Goal: Task Accomplishment & Management: Use online tool/utility

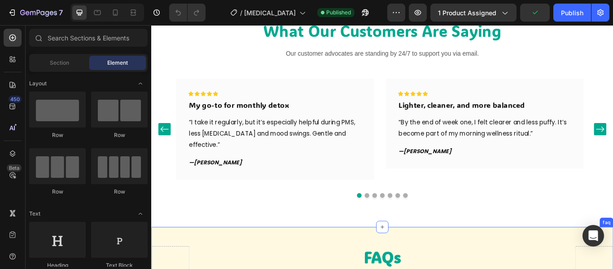
scroll to position [3086, 0]
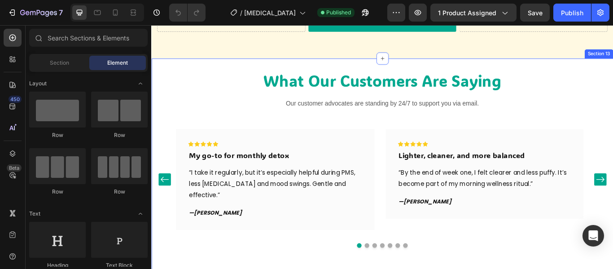
click at [374, 75] on div "What Our Customers Are Saying Heading Our customer advocates are standing by 24…" at bounding box center [420, 191] width 539 height 255
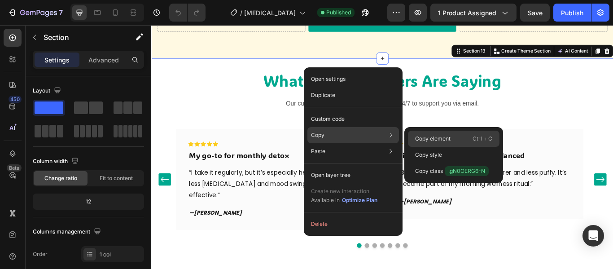
click at [418, 137] on p "Copy element" at bounding box center [432, 139] width 35 height 8
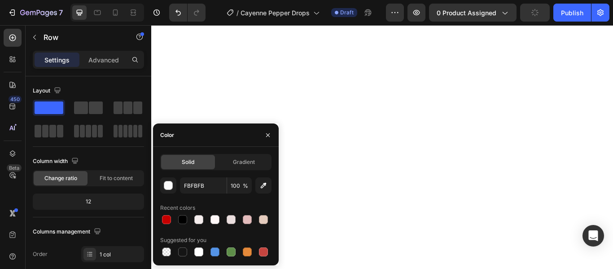
click at [214, 217] on div at bounding box center [215, 219] width 9 height 9
type input "FFF7F7"
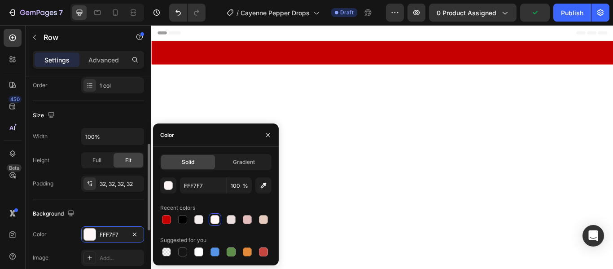
scroll to position [3242, 0]
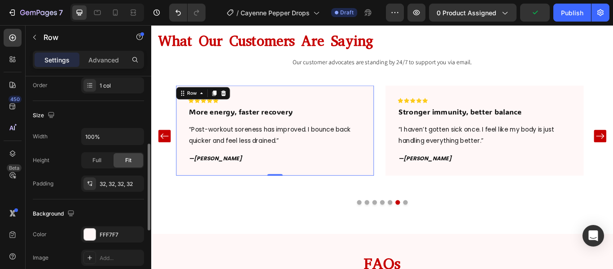
click at [135, 211] on div "Background" at bounding box center [88, 214] width 111 height 14
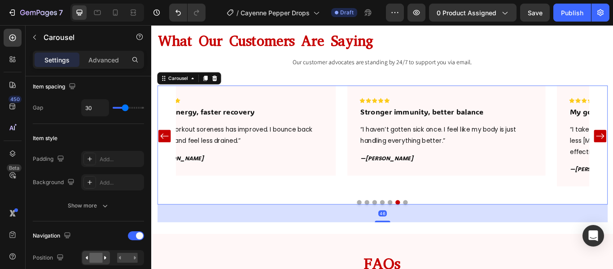
scroll to position [0, 0]
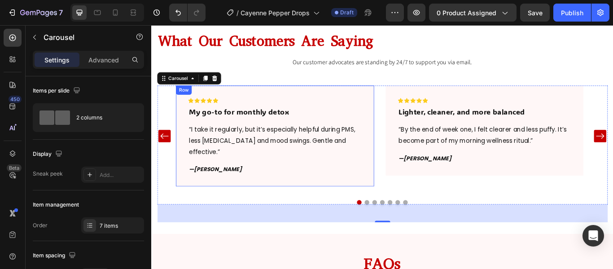
click at [361, 190] on div "Icon Icon Icon Icon Icon Row My go-to for monthly detox Text block “I take it r…" at bounding box center [295, 155] width 231 height 118
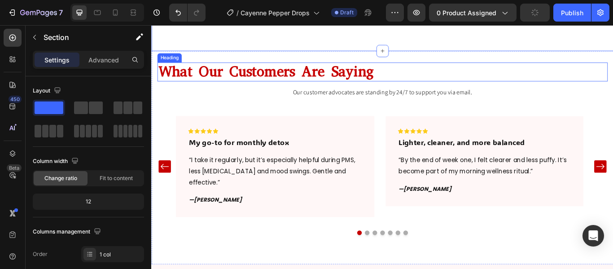
click at [407, 83] on h2 "What Our Customers Are Saying" at bounding box center [420, 80] width 525 height 22
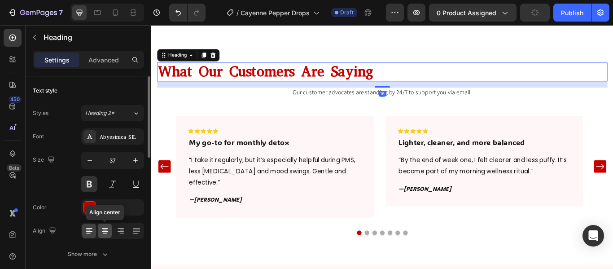
click at [108, 236] on div at bounding box center [105, 231] width 14 height 14
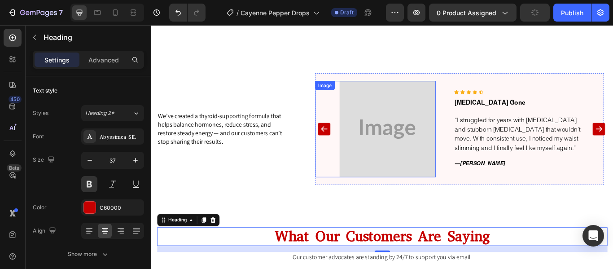
scroll to position [3019, 0]
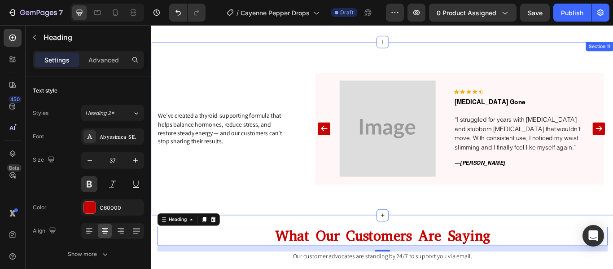
click at [358, 45] on div "We’ve created a thyroid-supporting formula that helps balance hormones, reduce …" at bounding box center [420, 146] width 539 height 202
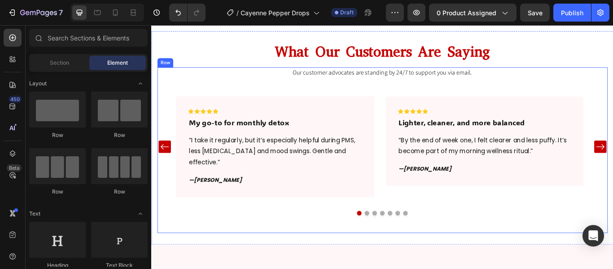
scroll to position [3032, 0]
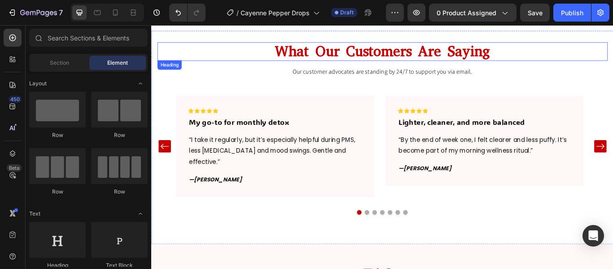
click at [363, 58] on h2 "What Our Customers Are Saying" at bounding box center [420, 56] width 525 height 22
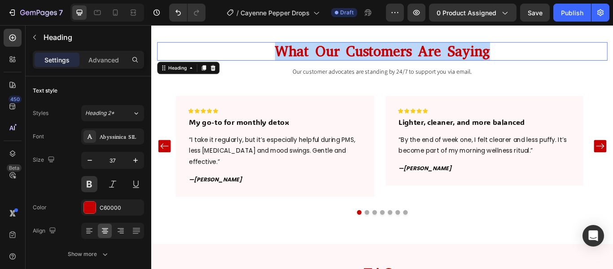
click at [363, 58] on p "What Our Customers Are Saying" at bounding box center [421, 56] width 524 height 20
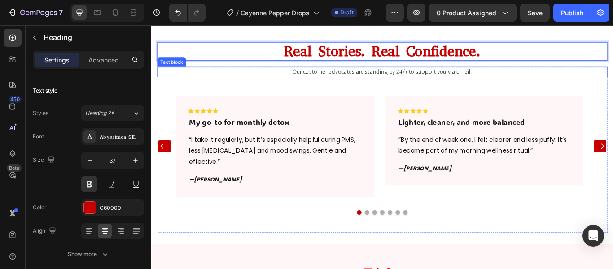
click at [379, 78] on p "Our customer advocates are standing by 24/7 to support you via email." at bounding box center [421, 80] width 524 height 10
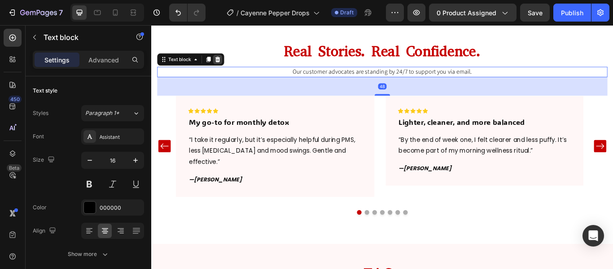
click at [224, 62] on div at bounding box center [228, 65] width 11 height 11
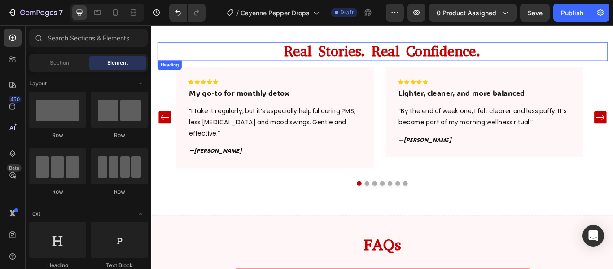
click at [349, 52] on p "Real Stories. Real Confidence." at bounding box center [421, 56] width 524 height 20
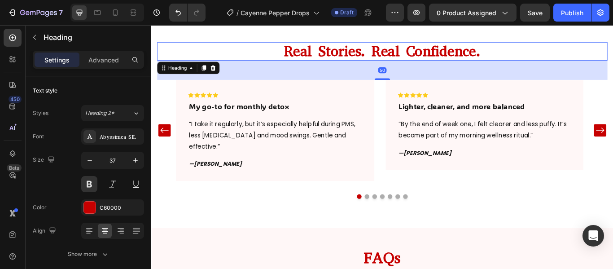
drag, startPoint x: 421, startPoint y: 70, endPoint x: 425, endPoint y: 84, distance: 14.8
click at [425, 84] on div "Real Stories. Real Confidence. Heading 50 Icon Icon Icon Icon Icon Row My go-to…" at bounding box center [420, 147] width 525 height 204
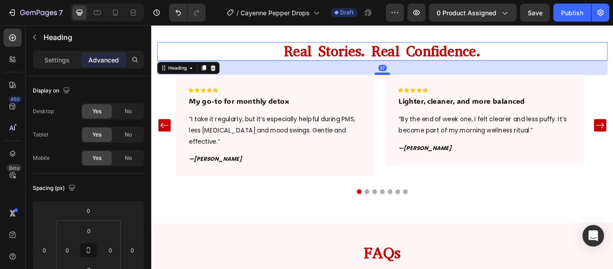
drag, startPoint x: 417, startPoint y: 82, endPoint x: 417, endPoint y: 77, distance: 4.9
click at [417, 80] on div at bounding box center [421, 81] width 18 height 3
type input "37"
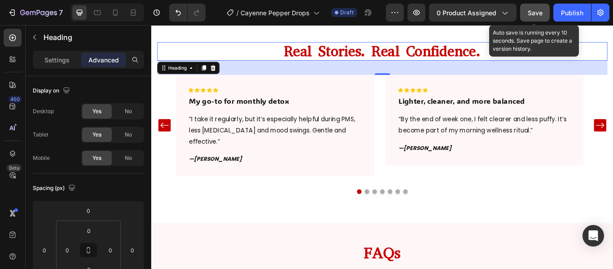
click at [538, 9] on span "Save" at bounding box center [535, 13] width 15 height 8
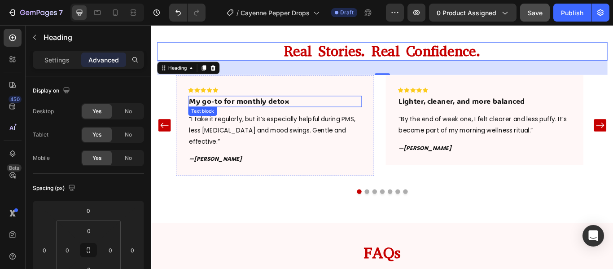
click at [310, 113] on p "My go-to for monthly detox" at bounding box center [295, 113] width 201 height 11
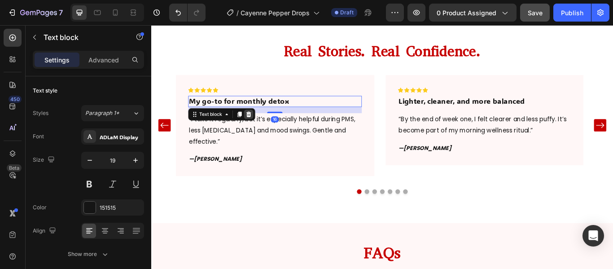
click at [265, 125] on icon at bounding box center [264, 128] width 7 height 7
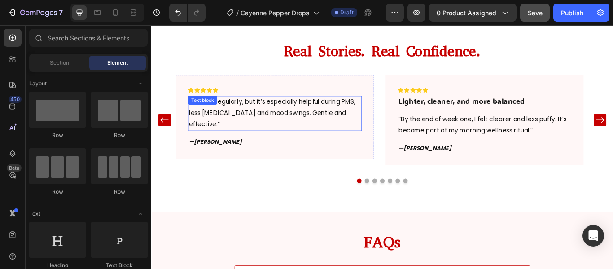
click at [252, 117] on p "“I take it regularly, but it’s especially helpful during PMS, less [MEDICAL_DAT…" at bounding box center [295, 127] width 201 height 39
click at [252, 117] on div "“I take it regularly, but it’s especially helpful during PMS, less [MEDICAL_DAT…" at bounding box center [295, 127] width 202 height 40
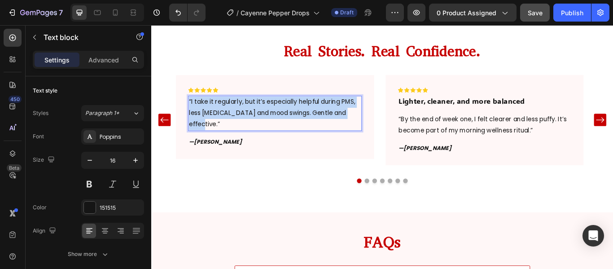
click at [151, 25] on div at bounding box center [151, 25] width 0 height 0
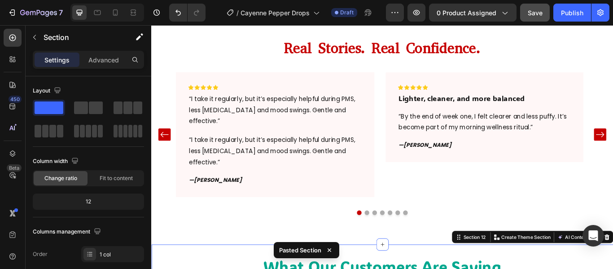
scroll to position [3230, 0]
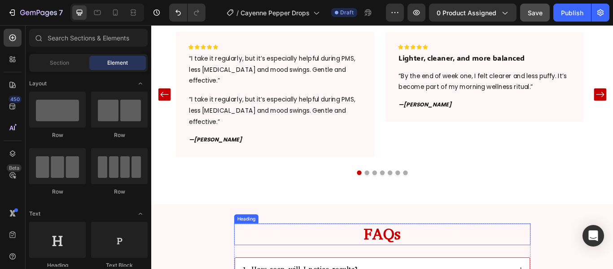
scroll to position [3062, 0]
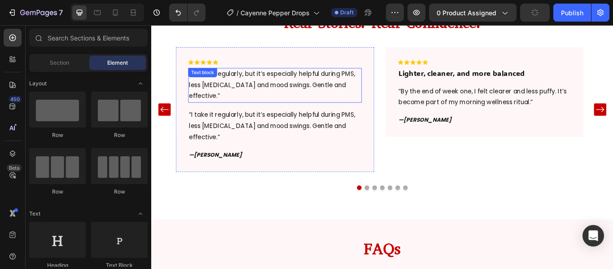
click at [282, 114] on p "“I take it regularly, but it’s especially helpful during PMS, less [MEDICAL_DAT…" at bounding box center [295, 95] width 201 height 39
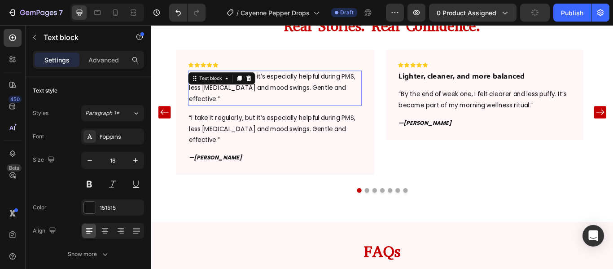
scroll to position [3020, 0]
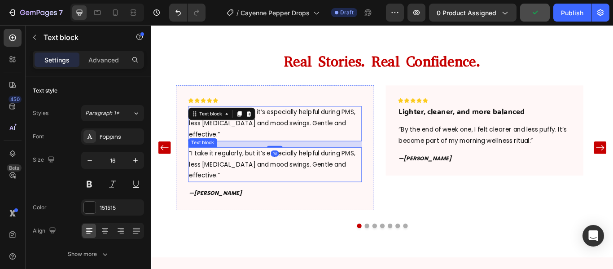
click at [251, 168] on p "“I take it regularly, but it’s especially helpful during PMS, less [MEDICAL_DAT…" at bounding box center [295, 187] width 201 height 39
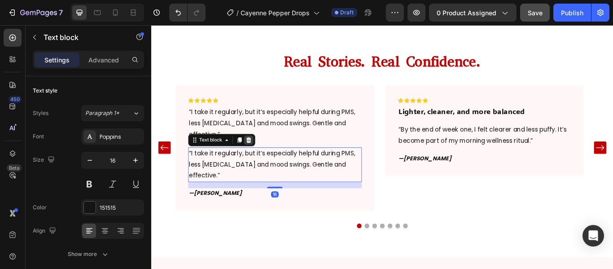
click at [265, 154] on div at bounding box center [264, 159] width 11 height 11
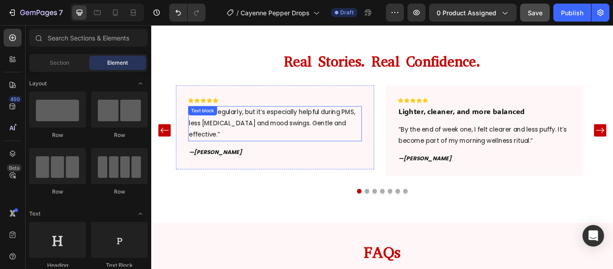
click at [257, 133] on p "“I take it regularly, but it’s especially helpful during PMS, less [MEDICAL_DAT…" at bounding box center [295, 139] width 201 height 39
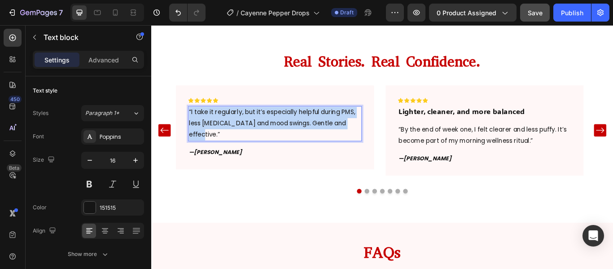
click at [257, 133] on p "“I take it regularly, but it’s especially helpful during PMS, less [MEDICAL_DAT…" at bounding box center [295, 139] width 201 height 39
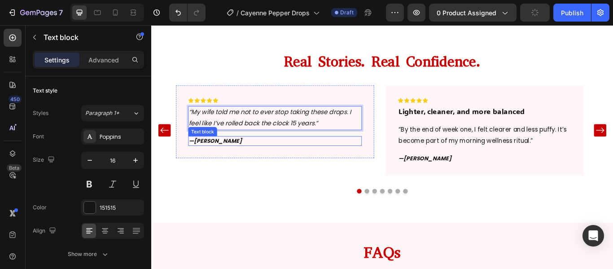
click at [217, 161] on strong "[PERSON_NAME]" at bounding box center [229, 159] width 56 height 9
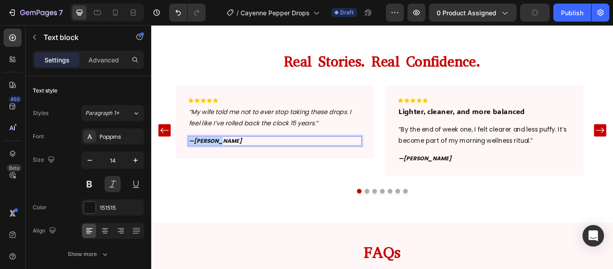
click at [217, 161] on strong "[PERSON_NAME]" at bounding box center [229, 159] width 56 height 9
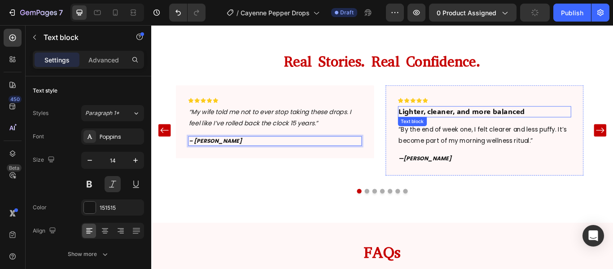
click at [500, 120] on p "Lighter, cleaner, and more balanced" at bounding box center [540, 125] width 201 height 11
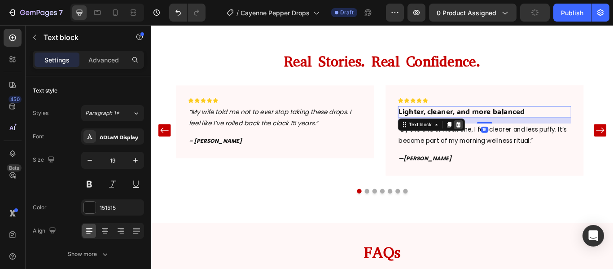
click at [506, 137] on icon at bounding box center [509, 140] width 7 height 7
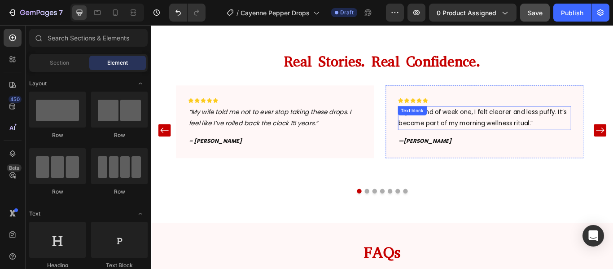
click at [480, 135] on p "“By the end of week one, I felt clearer and less puffy. It’s become part of my …" at bounding box center [540, 133] width 201 height 26
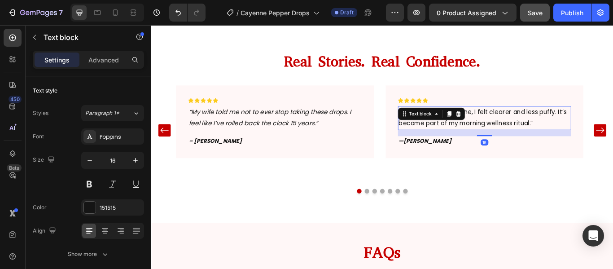
click at [480, 135] on p "“By the end of week one, I felt clearer and less puffy. It’s become part of my …" at bounding box center [540, 133] width 201 height 26
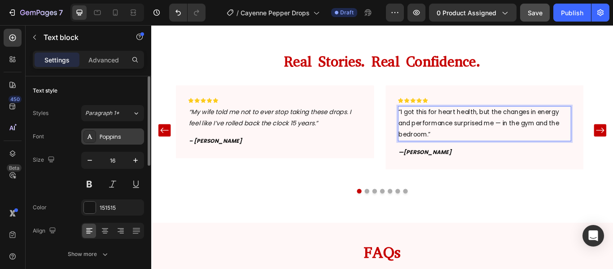
click at [137, 133] on div "Poppins" at bounding box center [121, 137] width 42 height 8
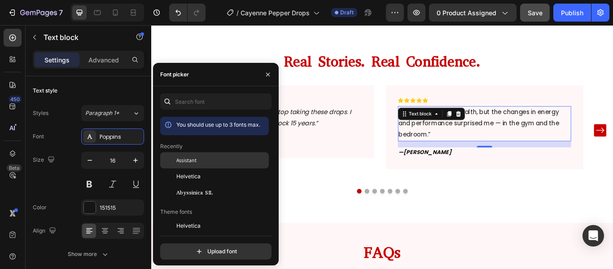
click at [189, 160] on span "Assistant" at bounding box center [186, 160] width 20 height 8
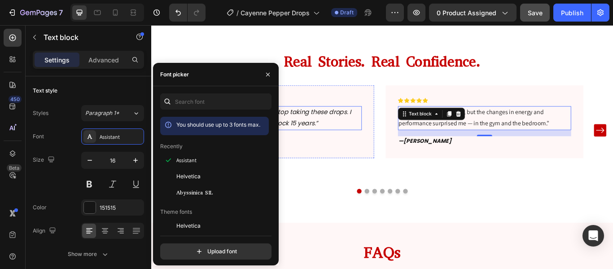
click at [339, 129] on p "“My wife told me not to ever stop taking these drops. I feel like I’ve rolled b…" at bounding box center [295, 133] width 201 height 26
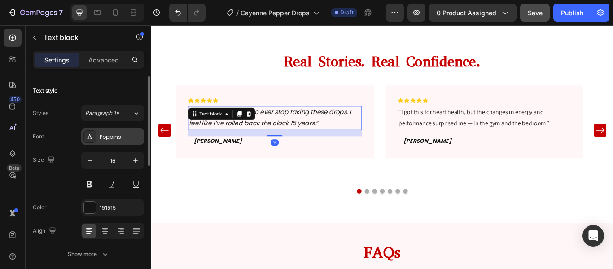
click at [125, 137] on div "Poppins" at bounding box center [121, 137] width 42 height 8
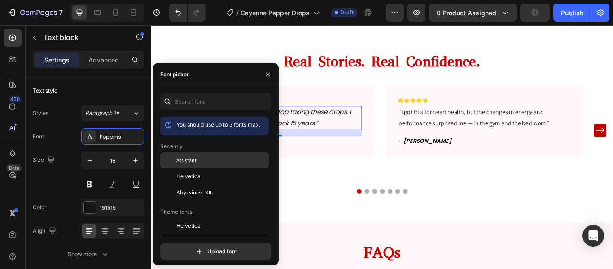
click at [202, 161] on div "Assistant" at bounding box center [221, 160] width 91 height 8
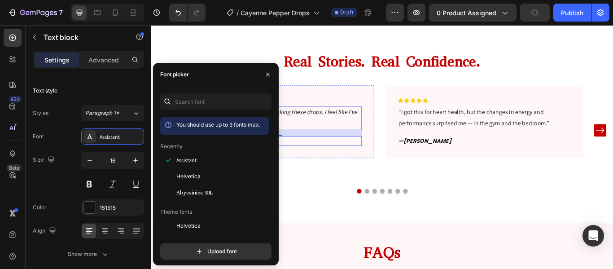
click at [321, 158] on p "– [PERSON_NAME]" at bounding box center [295, 159] width 201 height 9
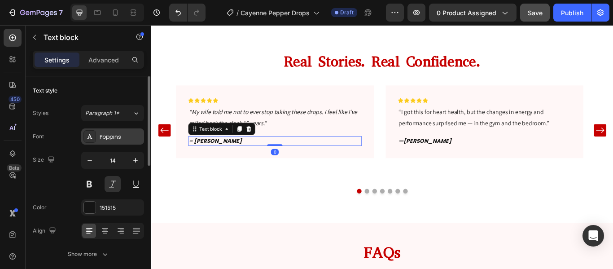
click at [126, 133] on div "Poppins" at bounding box center [121, 137] width 42 height 8
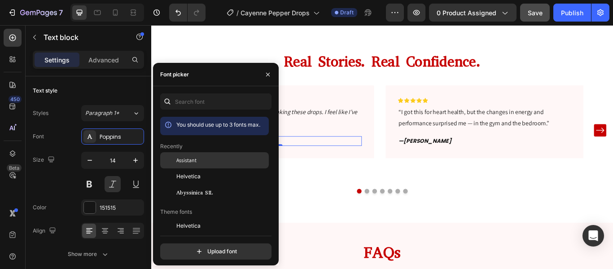
click at [185, 218] on div "Assistant" at bounding box center [214, 226] width 109 height 16
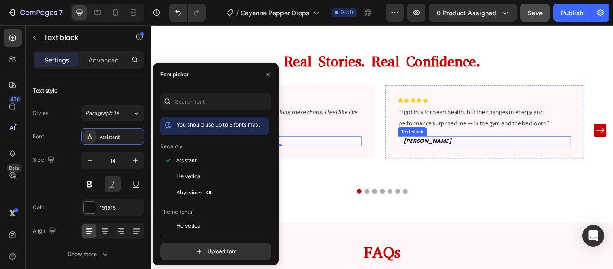
click at [486, 156] on p "— [PERSON_NAME]" at bounding box center [540, 159] width 201 height 9
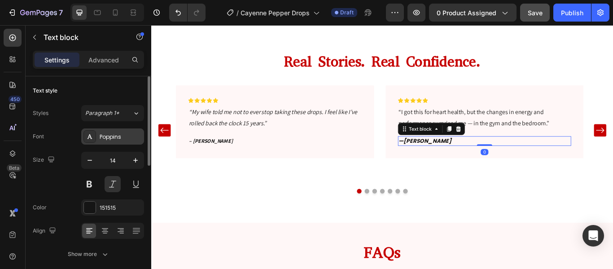
click at [126, 134] on div "Poppins" at bounding box center [121, 137] width 42 height 8
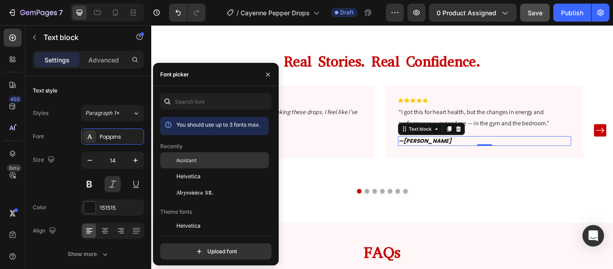
click at [214, 160] on div "Assistant" at bounding box center [221, 160] width 91 height 8
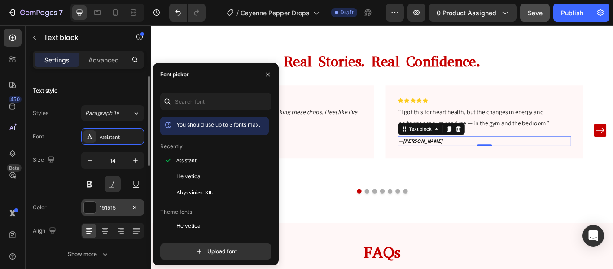
click at [84, 211] on div at bounding box center [90, 207] width 13 height 13
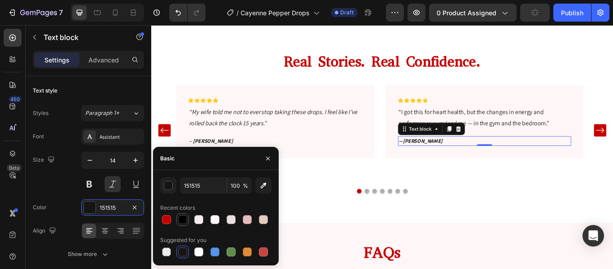
click at [183, 222] on div at bounding box center [182, 219] width 9 height 9
type input "000000"
click at [220, 157] on p "– [PERSON_NAME]" at bounding box center [295, 159] width 201 height 9
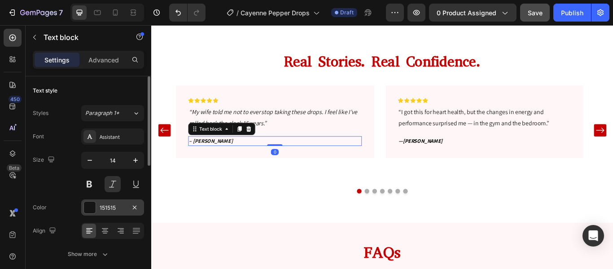
click at [86, 204] on div at bounding box center [90, 208] width 12 height 12
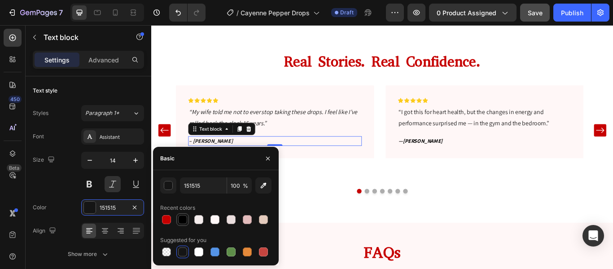
click at [180, 221] on div at bounding box center [182, 219] width 9 height 9
type input "000000"
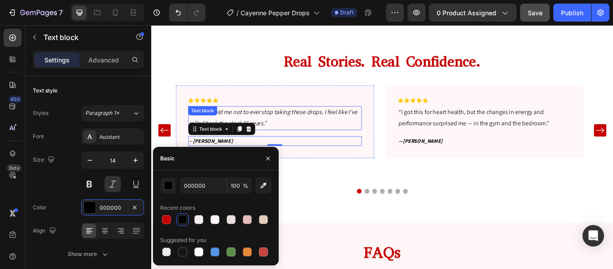
click at [313, 125] on icon "“My wife told me not to ever stop taking these drops. I feel like I’ve rolled b…" at bounding box center [293, 133] width 196 height 22
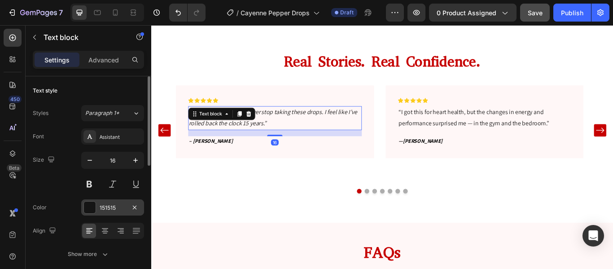
click at [96, 206] on div "151515" at bounding box center [112, 207] width 63 height 16
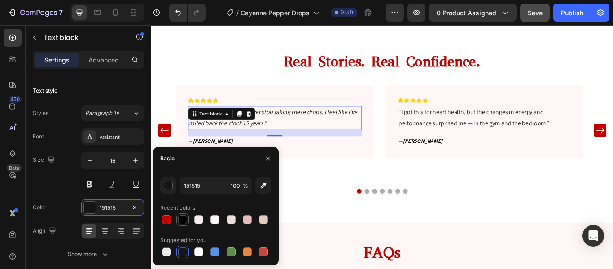
click at [184, 220] on div at bounding box center [182, 219] width 9 height 9
type input "000000"
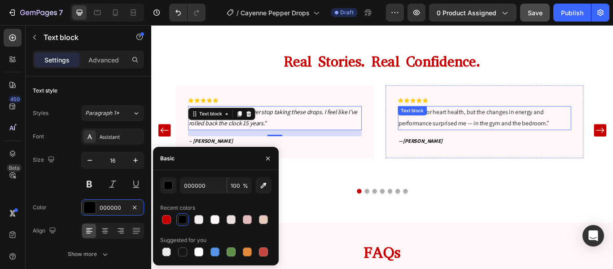
click at [497, 132] on p "“I got this for heart health, but the changes in energy and performance surpris…" at bounding box center [540, 133] width 201 height 26
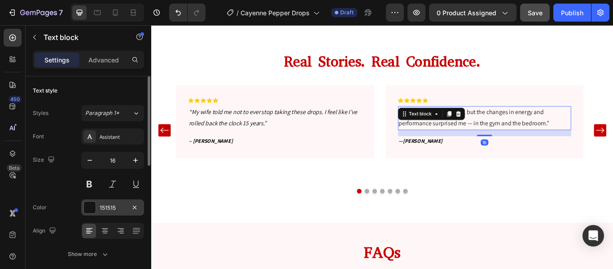
click at [88, 209] on div at bounding box center [90, 208] width 12 height 12
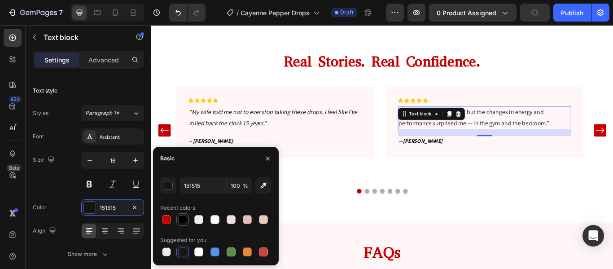
click at [182, 221] on div at bounding box center [182, 219] width 9 height 9
type input "000000"
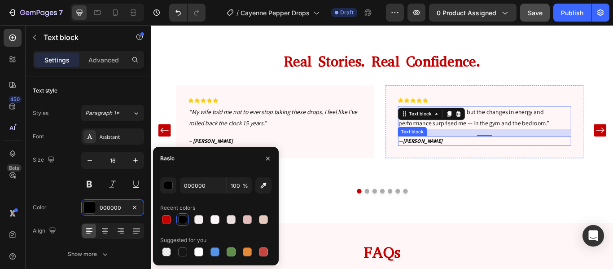
click at [468, 156] on strong "[PERSON_NAME]" at bounding box center [467, 160] width 47 height 8
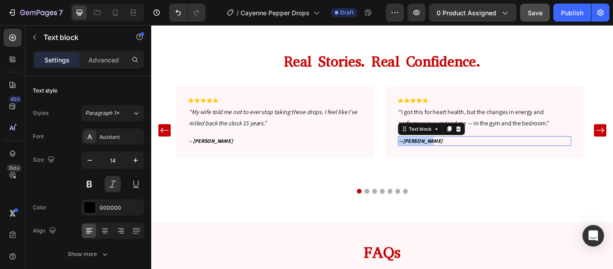
click at [468, 156] on strong "[PERSON_NAME]" at bounding box center [467, 160] width 47 height 8
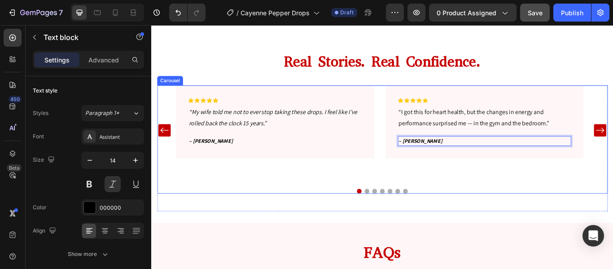
click at [409, 216] on button "Dot" at bounding box center [411, 218] width 5 height 5
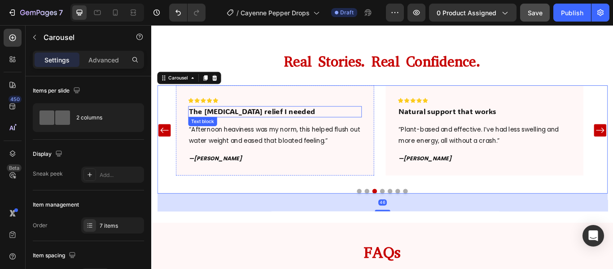
click at [262, 120] on p "The [MEDICAL_DATA] relief I needed" at bounding box center [295, 125] width 201 height 11
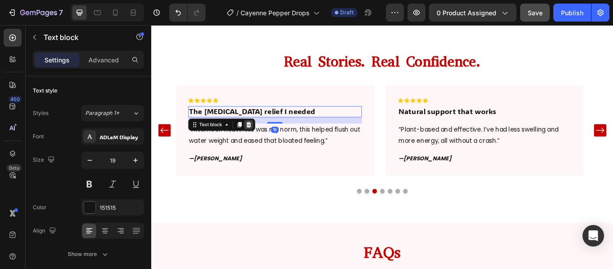
click at [263, 138] on icon at bounding box center [265, 141] width 6 height 6
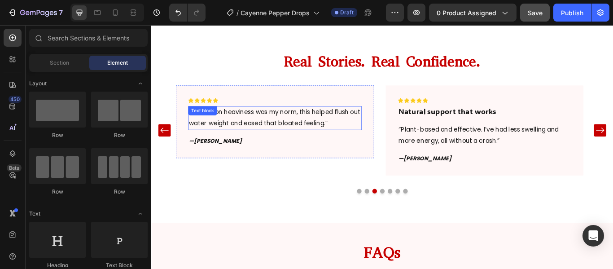
click at [256, 140] on p "“Afternoon heaviness was my norm, this helped flush out water weight and eased …" at bounding box center [295, 133] width 201 height 26
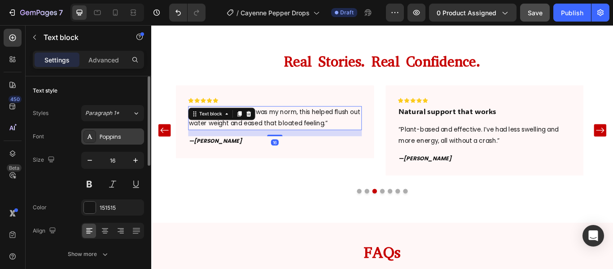
click at [126, 137] on div "Poppins" at bounding box center [121, 137] width 42 height 8
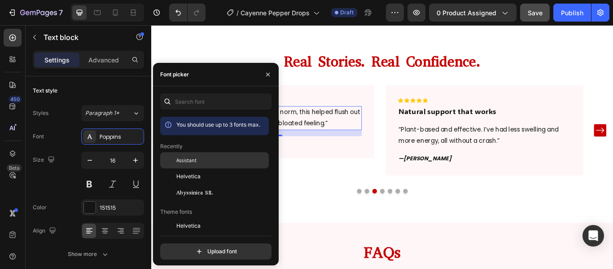
click at [184, 159] on span "Assistant" at bounding box center [186, 160] width 20 height 8
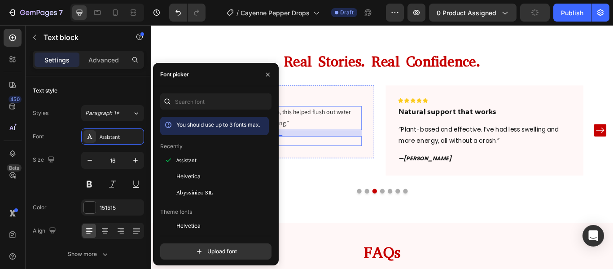
click at [341, 156] on p "— [PERSON_NAME]" at bounding box center [295, 159] width 201 height 9
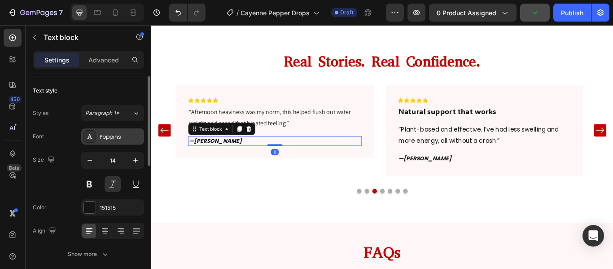
click at [123, 132] on div "Poppins" at bounding box center [112, 136] width 63 height 16
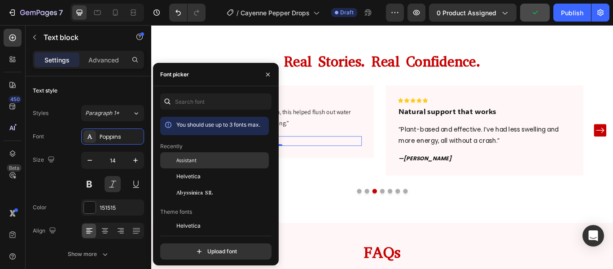
click at [189, 218] on div "Assistant" at bounding box center [214, 226] width 109 height 16
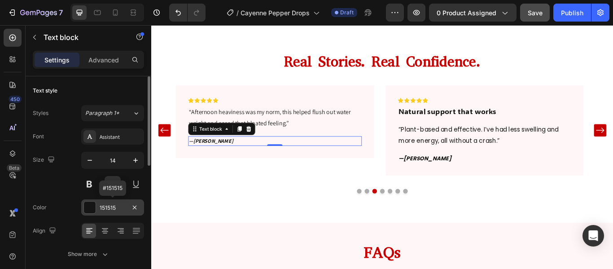
click at [88, 209] on div at bounding box center [90, 208] width 12 height 12
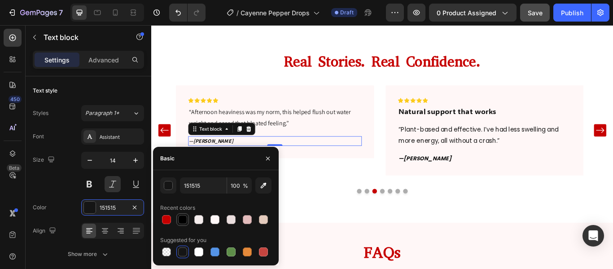
click at [183, 218] on div at bounding box center [182, 219] width 9 height 9
type input "000000"
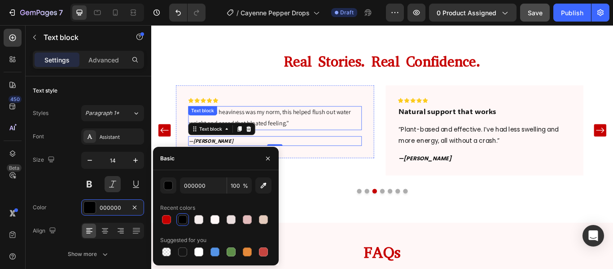
click at [307, 123] on p "“Afternoon heaviness was my norm, this helped flush out water weight and eased …" at bounding box center [295, 133] width 201 height 26
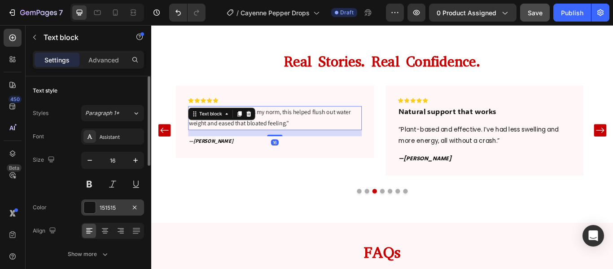
click at [90, 206] on div at bounding box center [90, 208] width 12 height 12
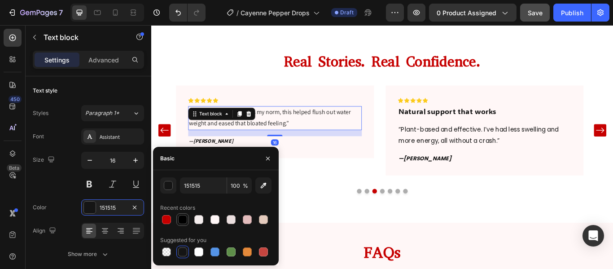
click at [182, 217] on div at bounding box center [182, 219] width 9 height 9
type input "000000"
click at [314, 142] on p "“Afternoon heaviness was my norm, this helped flush out water weight and eased …" at bounding box center [295, 133] width 201 height 26
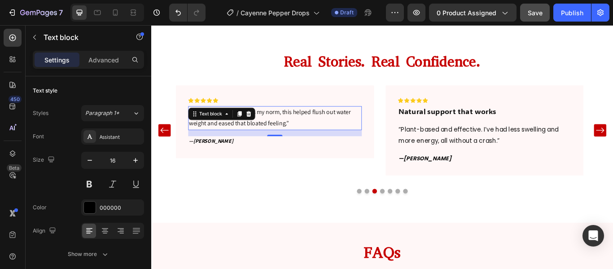
click at [314, 142] on p "“Afternoon heaviness was my norm, this helped flush out water weight and eased …" at bounding box center [295, 133] width 201 height 26
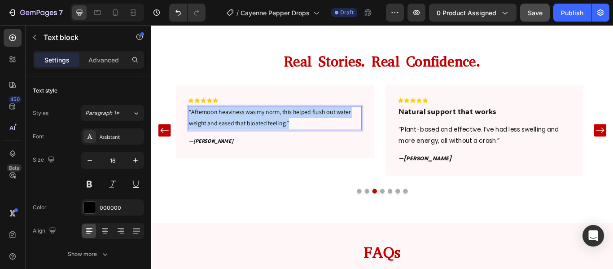
click at [314, 142] on p "“Afternoon heaviness was my norm, this helped flush out water weight and eased …" at bounding box center [295, 133] width 201 height 26
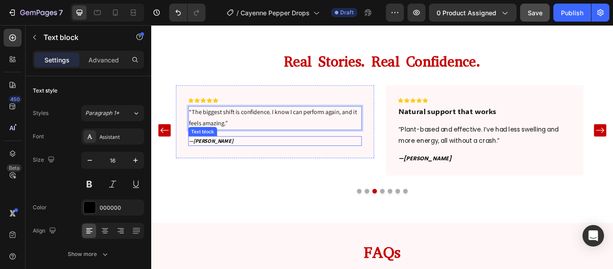
click at [216, 157] on strong "[PERSON_NAME]" at bounding box center [223, 160] width 47 height 8
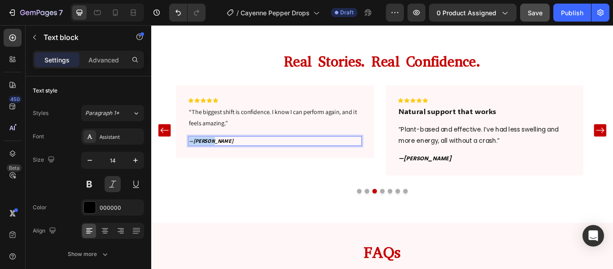
click at [216, 157] on strong "[PERSON_NAME]" at bounding box center [223, 160] width 47 height 8
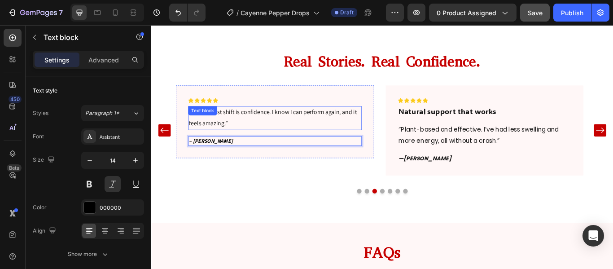
click at [246, 135] on p "“The biggest shift is confidence. I know I can perform again, and it feels amaz…" at bounding box center [295, 133] width 201 height 26
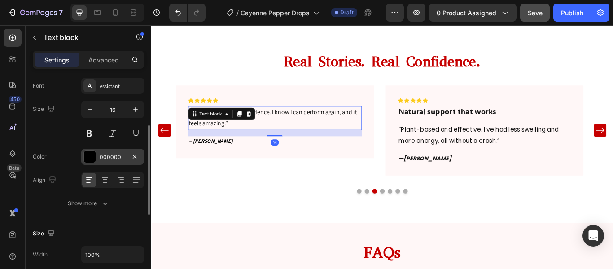
scroll to position [77, 0]
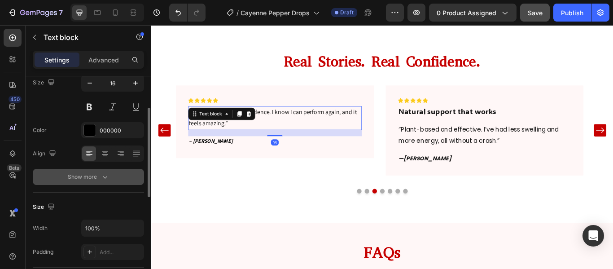
click at [99, 180] on div "Show more" at bounding box center [89, 176] width 42 height 9
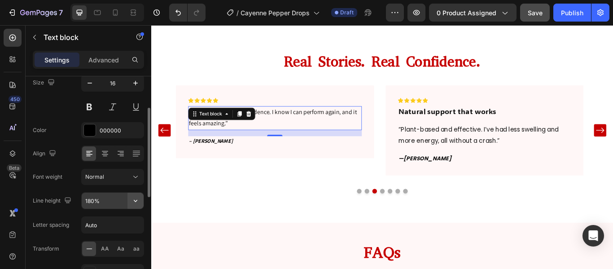
click at [129, 202] on button "button" at bounding box center [136, 201] width 16 height 16
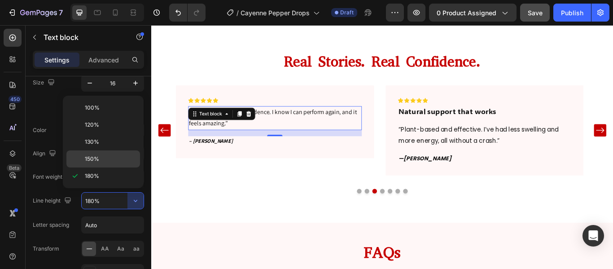
click at [102, 157] on p "150%" at bounding box center [110, 159] width 51 height 8
type input "150%"
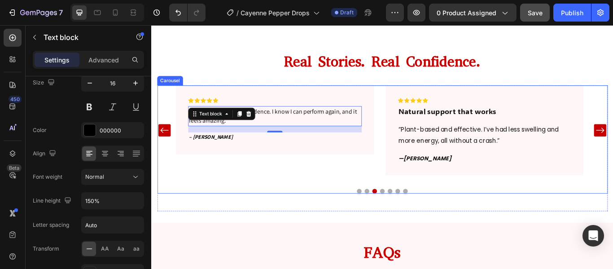
click at [171, 143] on icon "Carousel Back Arrow" at bounding box center [166, 147] width 11 height 11
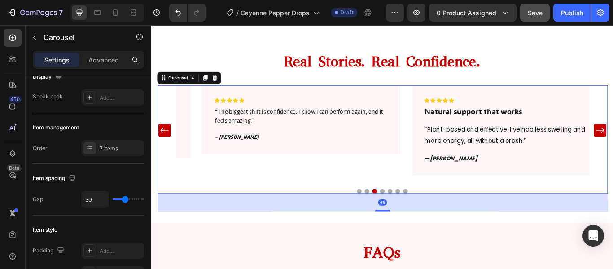
scroll to position [0, 0]
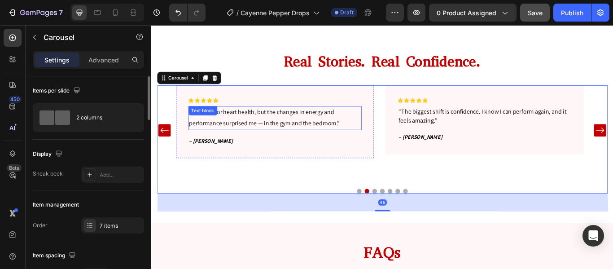
click at [270, 130] on p "“I got this for heart health, but the changes in energy and performance surpris…" at bounding box center [295, 133] width 201 height 26
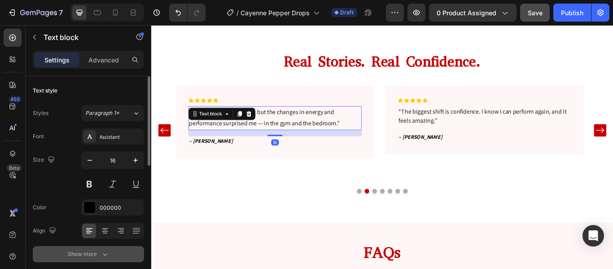
click at [101, 251] on icon "button" at bounding box center [105, 254] width 9 height 9
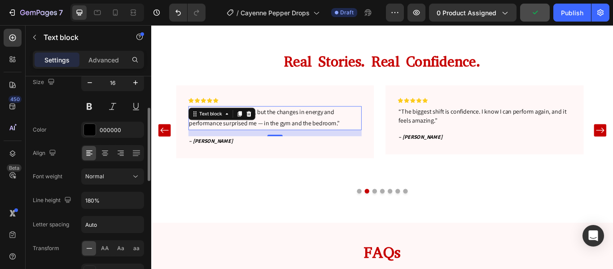
scroll to position [83, 0]
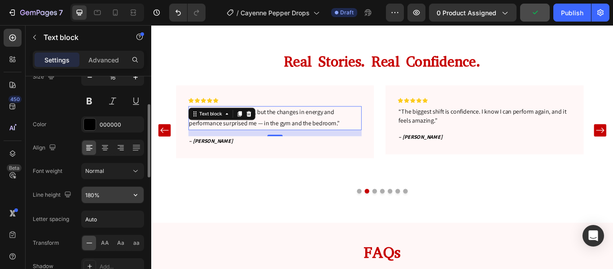
click at [127, 197] on input "180%" at bounding box center [113, 195] width 62 height 16
click at [131, 195] on button "button" at bounding box center [136, 195] width 16 height 16
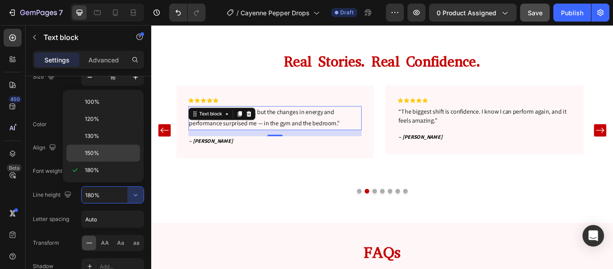
drag, startPoint x: 101, startPoint y: 151, endPoint x: 146, endPoint y: 100, distance: 68.3
click at [101, 151] on p "150%" at bounding box center [110, 153] width 51 height 8
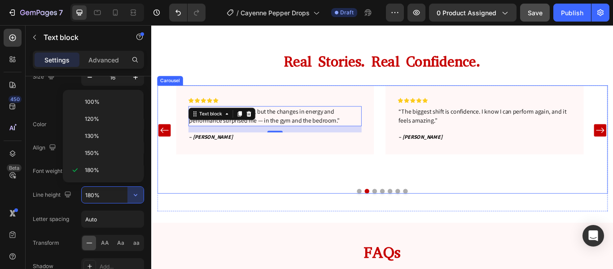
type input "150%"
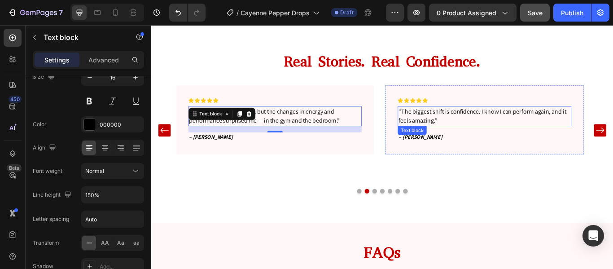
click at [484, 137] on p "“The biggest shift is confidence. I know I can perform again, and it feels amaz…" at bounding box center [540, 131] width 201 height 22
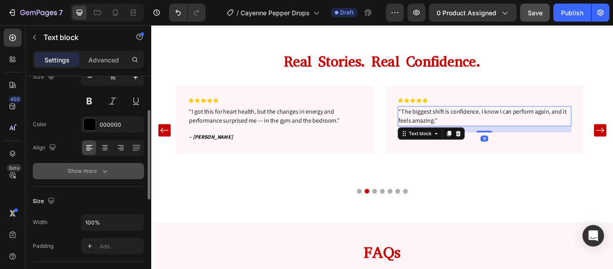
click at [105, 177] on button "Show more" at bounding box center [88, 171] width 111 height 16
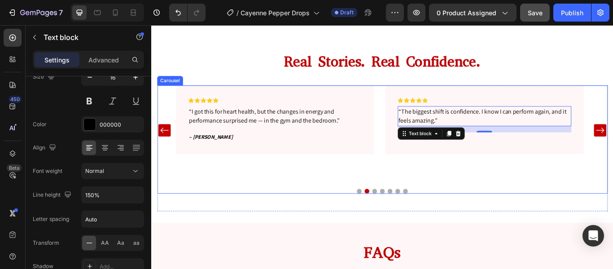
click at [391, 216] on button "Dot" at bounding box center [393, 218] width 5 height 5
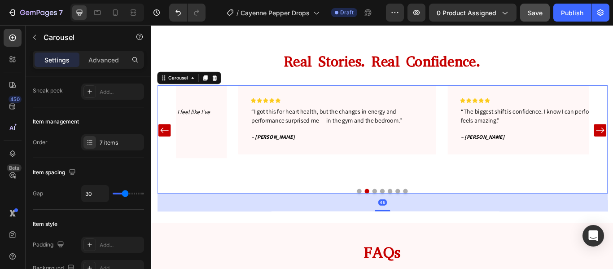
scroll to position [0, 0]
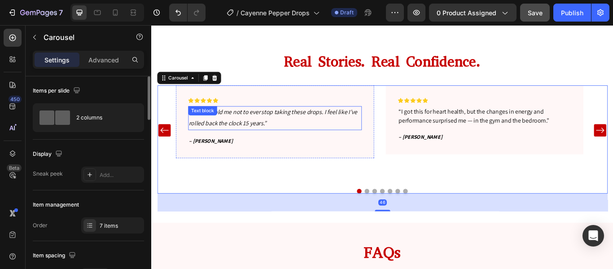
click at [256, 127] on icon "“My wife told me not to ever stop taking these drops. I feel like I’ve rolled b…" at bounding box center [293, 133] width 196 height 22
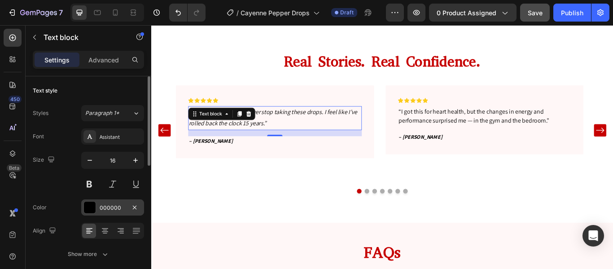
scroll to position [65, 0]
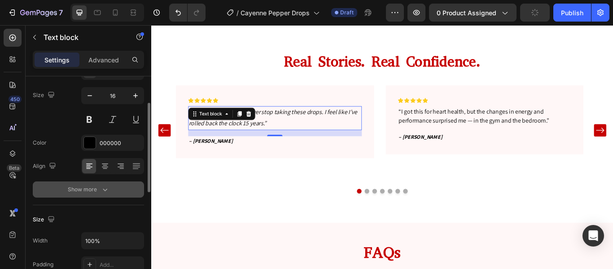
click at [97, 189] on div "Show more" at bounding box center [89, 189] width 42 height 9
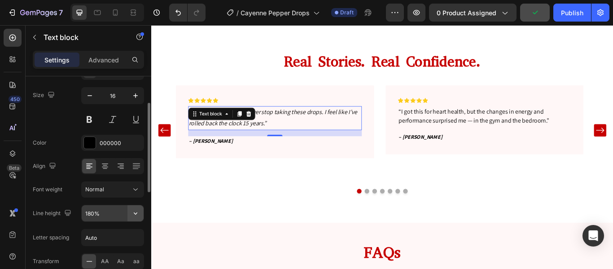
click at [136, 219] on button "button" at bounding box center [136, 213] width 16 height 16
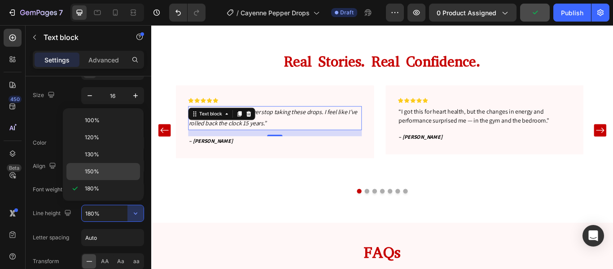
click at [100, 176] on div "150%" at bounding box center [103, 171] width 74 height 17
type input "150%"
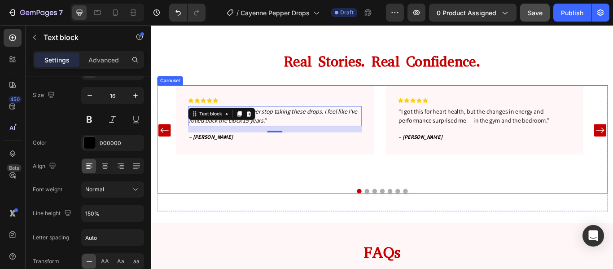
click at [418, 216] on button "Dot" at bounding box center [420, 218] width 5 height 5
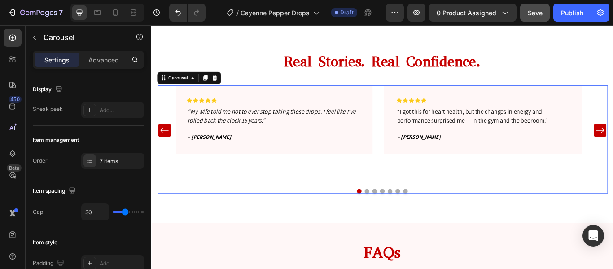
scroll to position [0, 0]
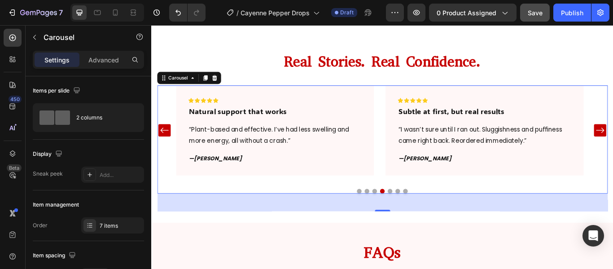
click at [409, 216] on button "Dot" at bounding box center [411, 218] width 5 height 5
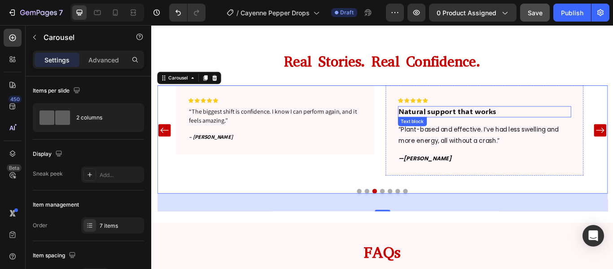
click at [490, 125] on p "Natural support that works" at bounding box center [540, 125] width 201 height 11
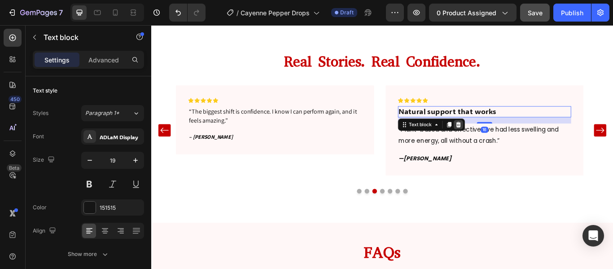
click at [506, 139] on icon at bounding box center [509, 140] width 7 height 7
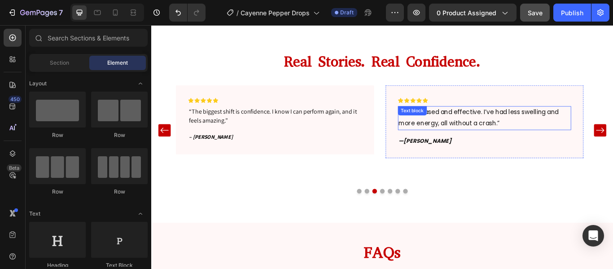
click at [455, 125] on div "Text block" at bounding box center [455, 125] width 30 height 8
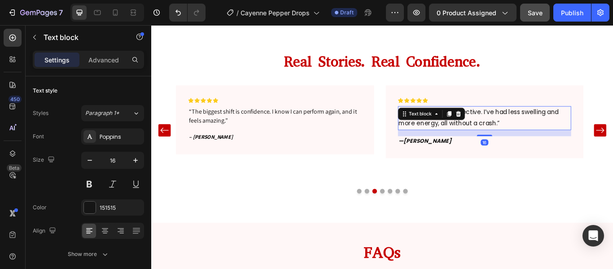
click at [555, 134] on p "“Plant-based and effective. I’ve had less swelling and more energy, all without…" at bounding box center [540, 133] width 201 height 26
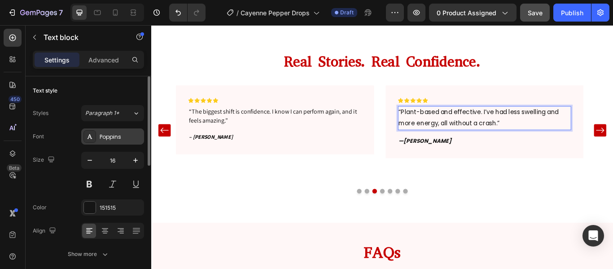
click at [132, 136] on div "Poppins" at bounding box center [121, 137] width 42 height 8
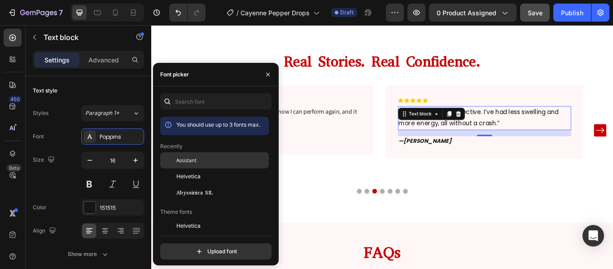
click at [200, 218] on div "Assistant" at bounding box center [214, 226] width 109 height 16
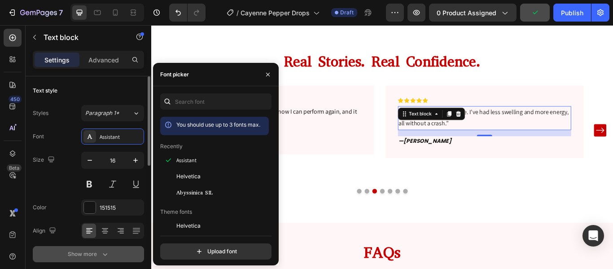
click at [106, 257] on icon "button" at bounding box center [105, 254] width 9 height 9
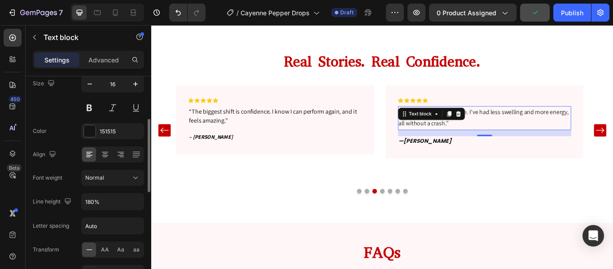
scroll to position [89, 0]
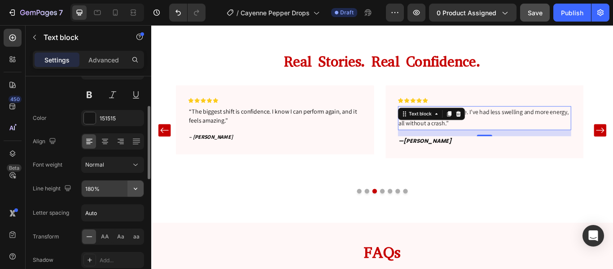
click at [132, 185] on icon "button" at bounding box center [135, 188] width 9 height 9
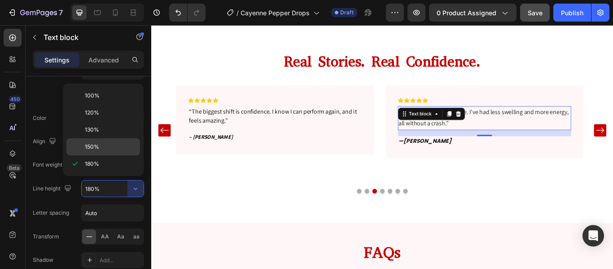
drag, startPoint x: 111, startPoint y: 140, endPoint x: 112, endPoint y: 130, distance: 10.4
click at [111, 140] on div "150%" at bounding box center [103, 146] width 74 height 17
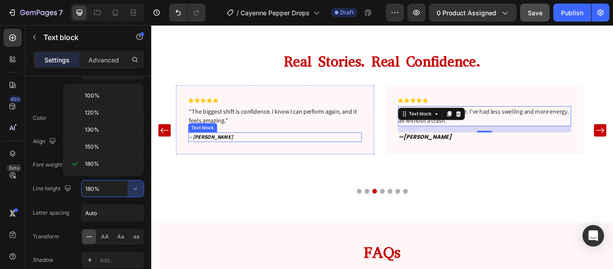
type input "150%"
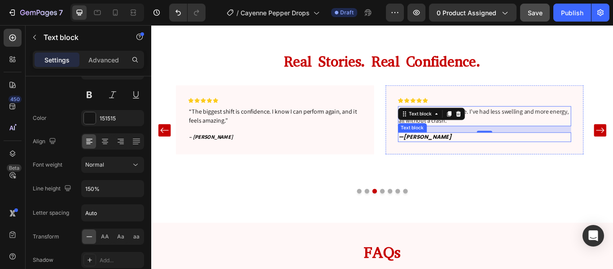
click at [462, 151] on strong "[PERSON_NAME]" at bounding box center [473, 155] width 56 height 9
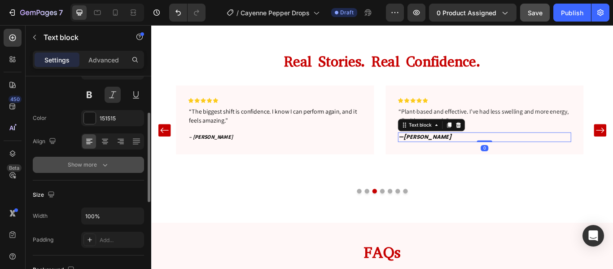
click at [106, 165] on icon "button" at bounding box center [105, 165] width 4 height 3
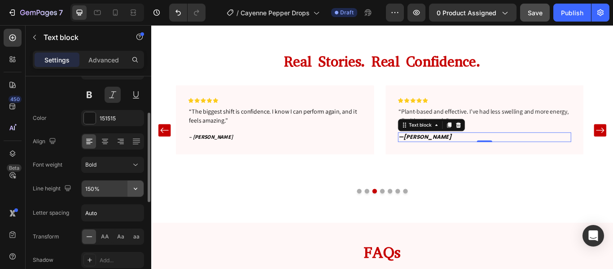
click at [135, 189] on icon "button" at bounding box center [136, 189] width 4 height 2
click at [94, 113] on div at bounding box center [90, 118] width 12 height 12
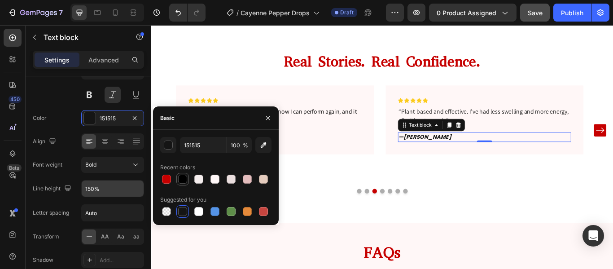
click at [185, 175] on div at bounding box center [182, 179] width 9 height 9
type input "000000"
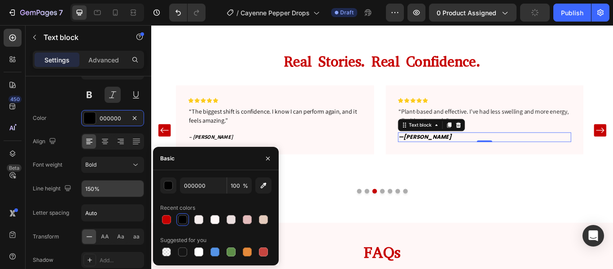
scroll to position [7, 0]
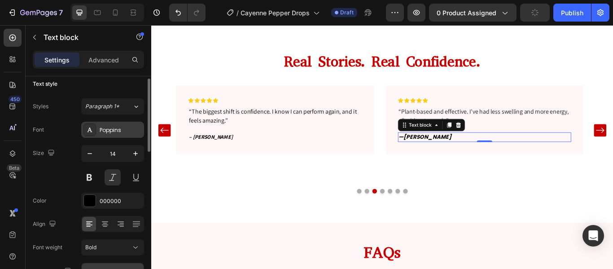
click at [133, 128] on div "Poppins" at bounding box center [121, 130] width 42 height 8
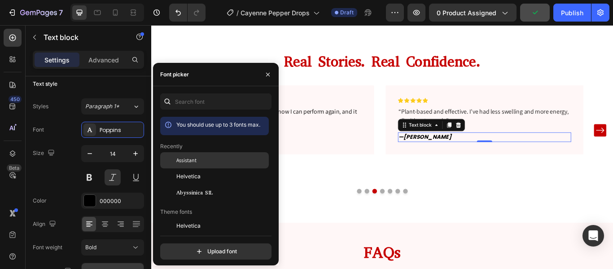
click at [200, 161] on div "Assistant" at bounding box center [221, 160] width 91 height 8
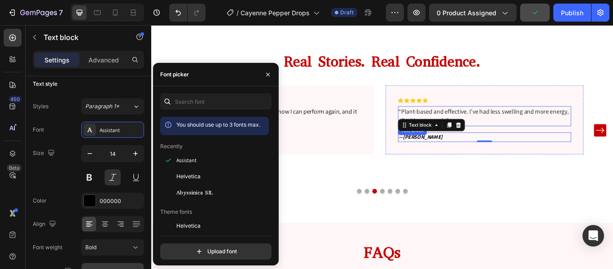
click at [500, 122] on p "“Plant-based and effective. I’ve had less swelling and more energy, all without…" at bounding box center [540, 131] width 201 height 22
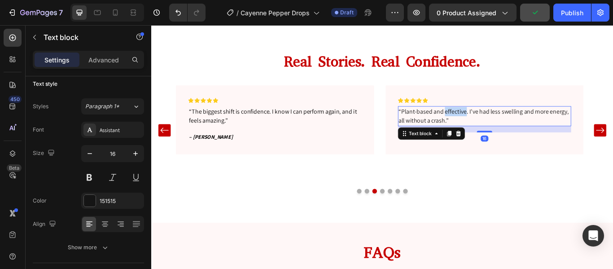
click at [500, 122] on p "“Plant-based and effective. I’ve had less swelling and more energy, all without…" at bounding box center [540, 131] width 201 height 22
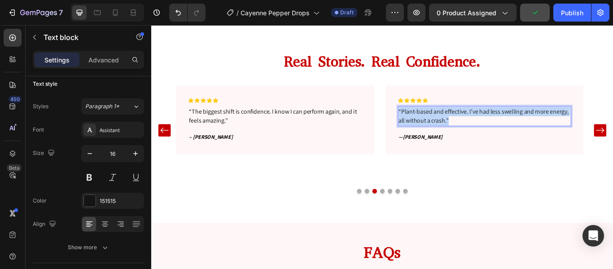
click at [500, 122] on p "“Plant-based and effective. I’ve had less swelling and more energy, all without…" at bounding box center [540, 131] width 201 height 22
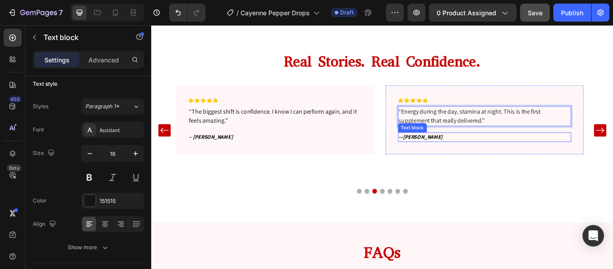
click at [453, 151] on strong "[PERSON_NAME]" at bounding box center [467, 155] width 47 height 8
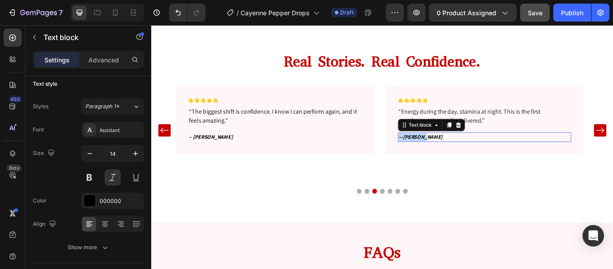
click at [453, 151] on strong "[PERSON_NAME]" at bounding box center [467, 155] width 47 height 8
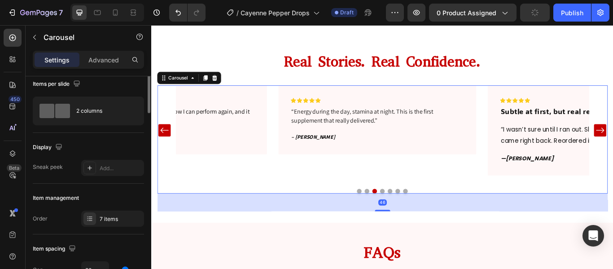
scroll to position [0, 0]
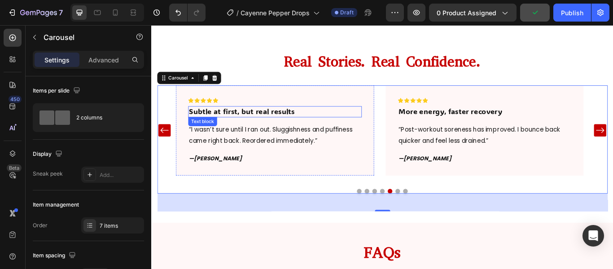
click at [265, 120] on p "Subtle at first, but real results" at bounding box center [295, 125] width 201 height 11
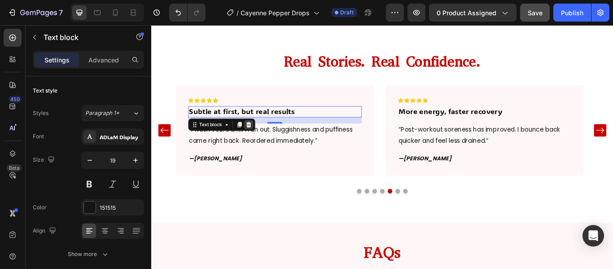
click at [266, 141] on icon at bounding box center [264, 140] width 7 height 7
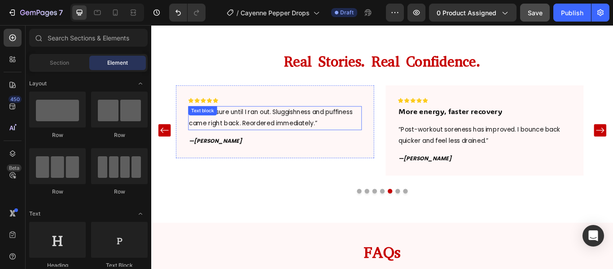
click at [262, 128] on p "“I wasn’t sure until I ran out. Sluggishness and puffiness came right back. Reo…" at bounding box center [295, 133] width 201 height 26
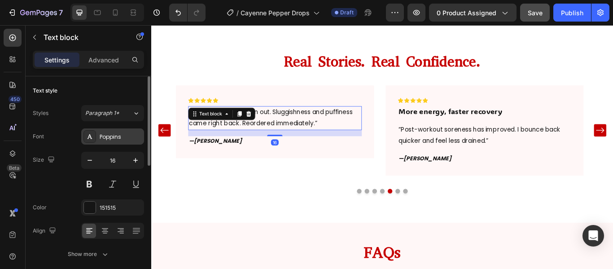
click at [119, 139] on div "Poppins" at bounding box center [121, 137] width 42 height 8
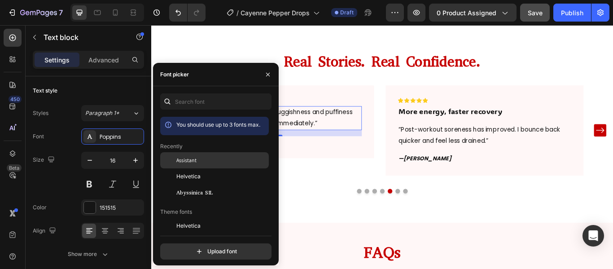
click at [207, 218] on div "Assistant" at bounding box center [214, 226] width 109 height 16
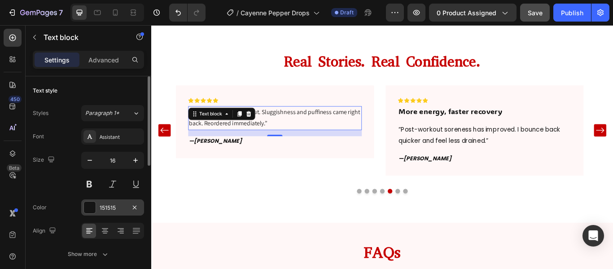
click at [86, 205] on div at bounding box center [90, 208] width 12 height 12
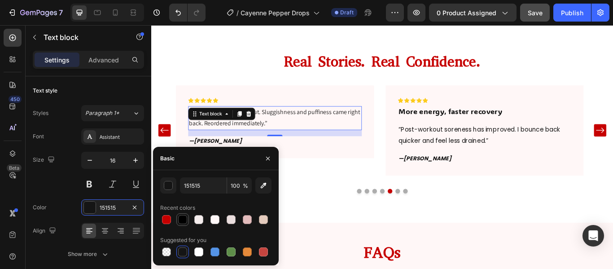
click at [183, 224] on div at bounding box center [182, 219] width 9 height 9
type input "000000"
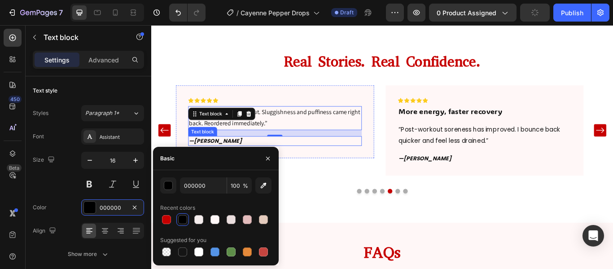
click at [239, 155] on p "— [PERSON_NAME]" at bounding box center [295, 159] width 201 height 9
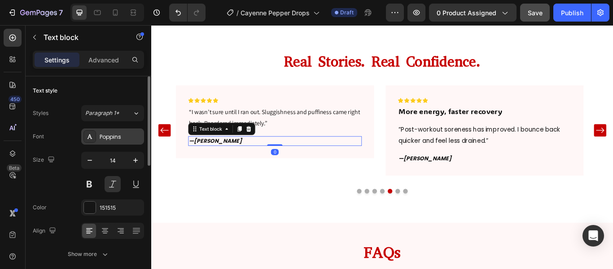
click at [138, 136] on div "Poppins" at bounding box center [121, 137] width 42 height 8
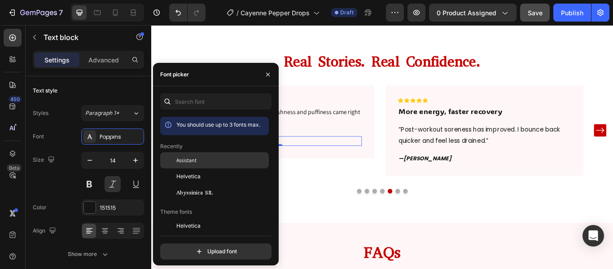
click at [213, 162] on div "Assistant" at bounding box center [221, 160] width 91 height 8
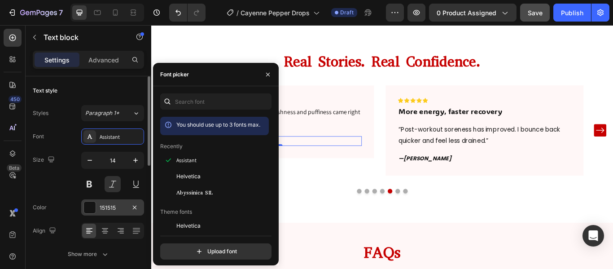
click at [84, 208] on div at bounding box center [90, 208] width 12 height 12
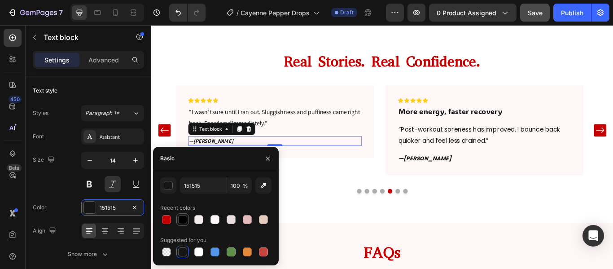
click at [183, 220] on div at bounding box center [182, 219] width 9 height 9
type input "000000"
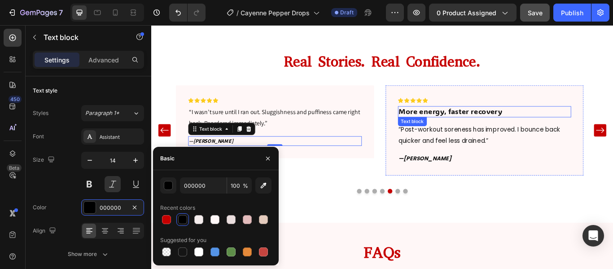
click at [540, 124] on p "More energy, faster recovery" at bounding box center [540, 125] width 201 height 11
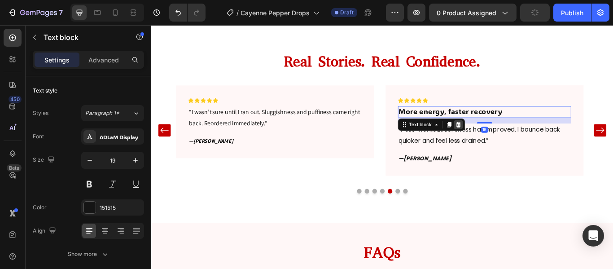
click at [510, 138] on icon at bounding box center [509, 141] width 6 height 6
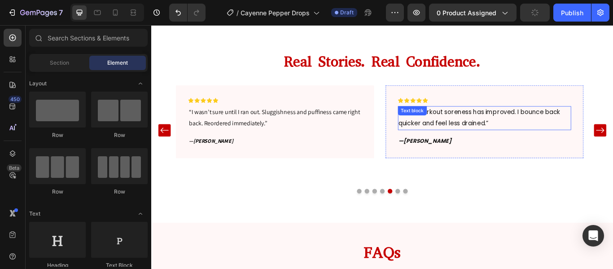
click at [489, 135] on p "“Post-workout soreness has improved. I bounce back quicker and feel less draine…" at bounding box center [540, 133] width 201 height 26
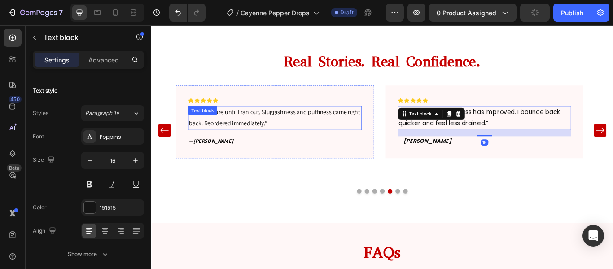
click at [223, 128] on div "“I wasn’t sure until I ran out. Sluggishness and puffiness came right back. Reo…" at bounding box center [295, 133] width 202 height 28
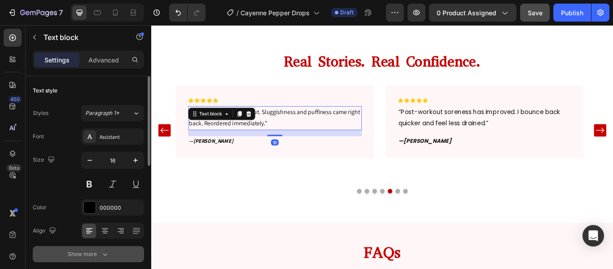
click at [111, 248] on button "Show more" at bounding box center [88, 254] width 111 height 16
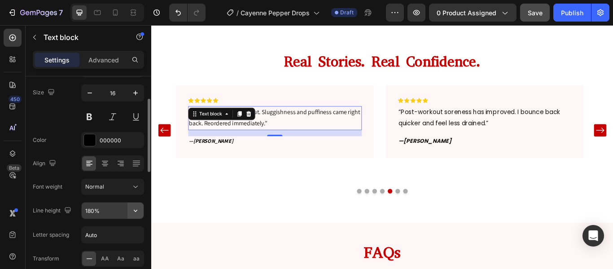
click at [135, 208] on icon "button" at bounding box center [135, 210] width 9 height 9
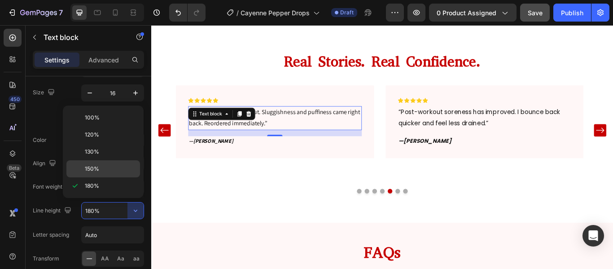
click at [122, 165] on p "150%" at bounding box center [110, 169] width 51 height 8
type input "150%"
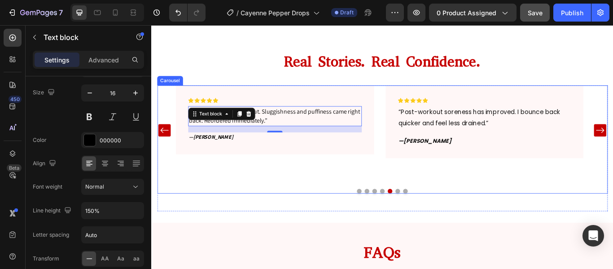
click at [165, 146] on icon "Carousel Back Arrow" at bounding box center [166, 147] width 11 height 11
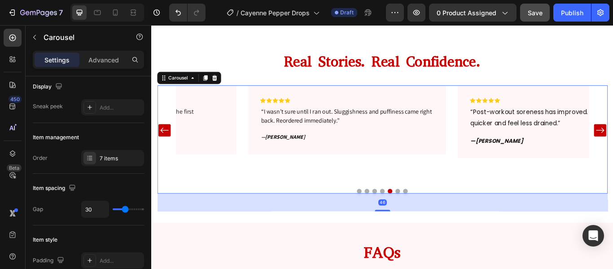
scroll to position [0, 0]
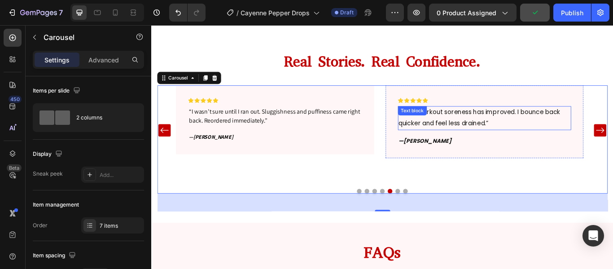
click at [506, 122] on p "“Post-workout soreness has improved. I bounce back quicker and feel less draine…" at bounding box center [540, 133] width 201 height 26
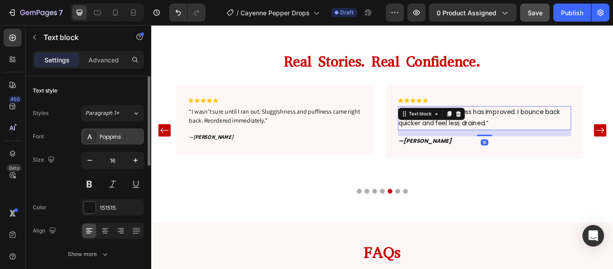
click at [119, 144] on div "Poppins" at bounding box center [112, 136] width 63 height 16
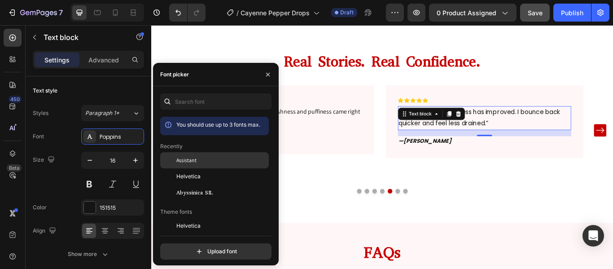
click at [208, 218] on div "Assistant" at bounding box center [214, 226] width 109 height 16
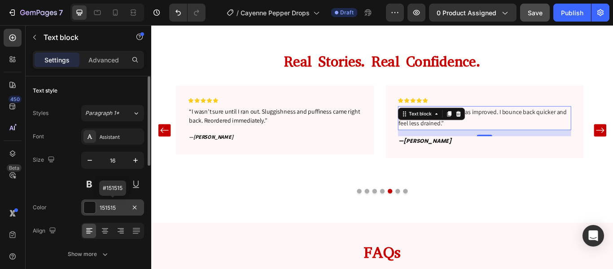
click at [101, 211] on div "151515" at bounding box center [113, 208] width 26 height 8
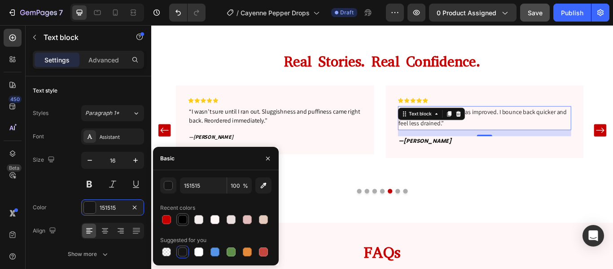
click at [183, 219] on div at bounding box center [182, 219] width 9 height 9
type input "000000"
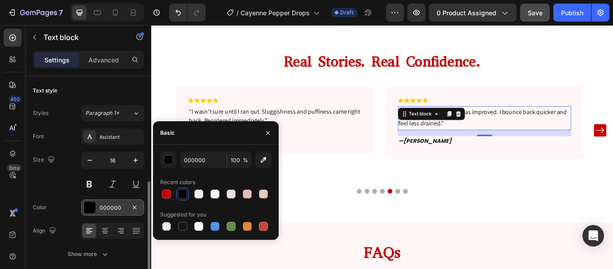
scroll to position [96, 0]
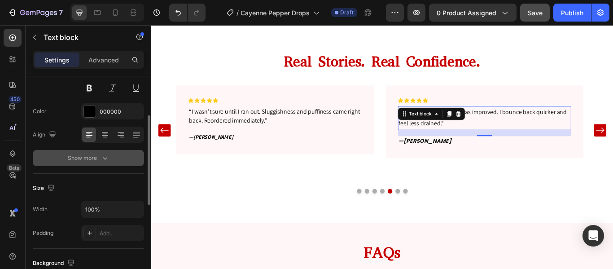
click at [98, 160] on div "Show more" at bounding box center [89, 158] width 42 height 9
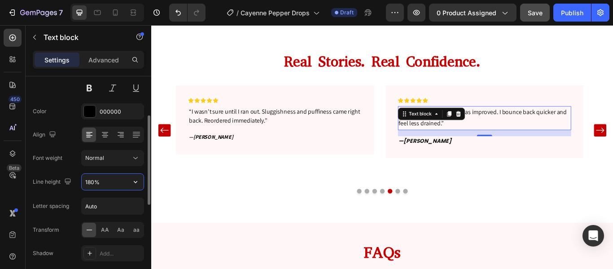
click at [127, 183] on input "180%" at bounding box center [113, 182] width 62 height 16
click at [135, 182] on icon "button" at bounding box center [136, 182] width 4 height 2
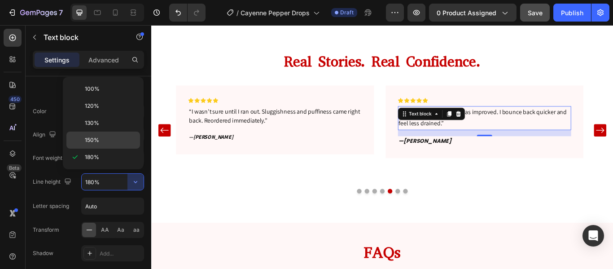
click at [111, 146] on div "150%" at bounding box center [103, 140] width 74 height 17
type input "150%"
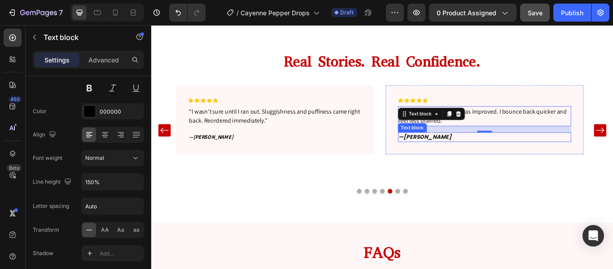
click at [466, 153] on strong "[PERSON_NAME]" at bounding box center [473, 155] width 56 height 9
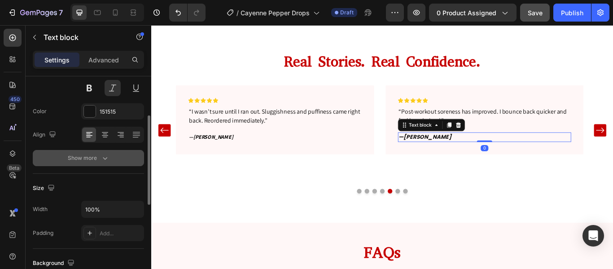
click at [104, 158] on icon "button" at bounding box center [105, 158] width 9 height 9
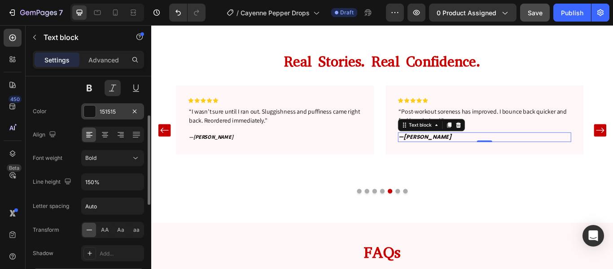
click at [105, 109] on div "151515" at bounding box center [113, 112] width 26 height 8
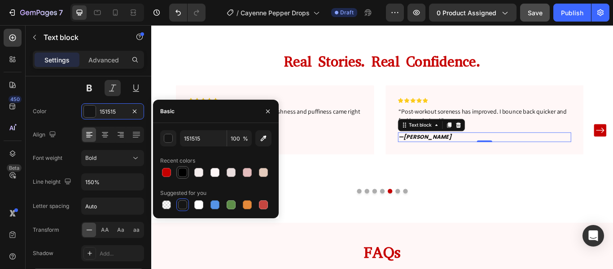
click at [187, 176] on div at bounding box center [182, 172] width 11 height 11
type input "000000"
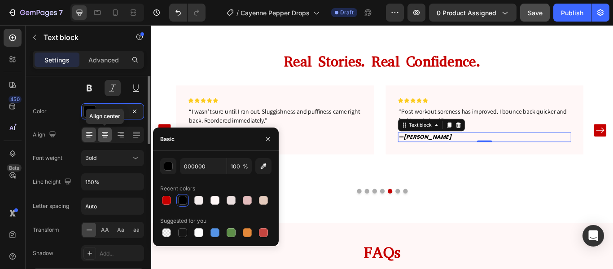
scroll to position [9, 0]
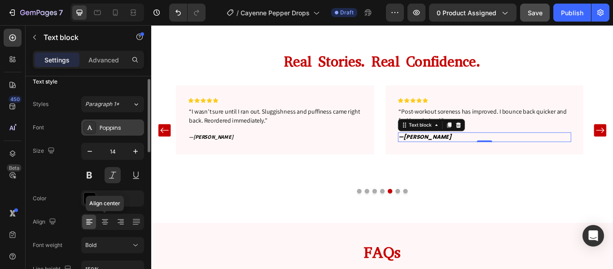
click at [130, 127] on div "Poppins" at bounding box center [121, 128] width 42 height 8
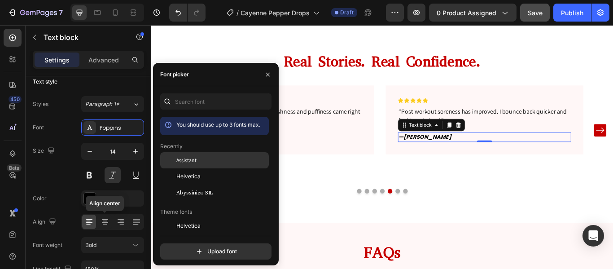
click at [213, 218] on div "Assistant" at bounding box center [214, 226] width 109 height 16
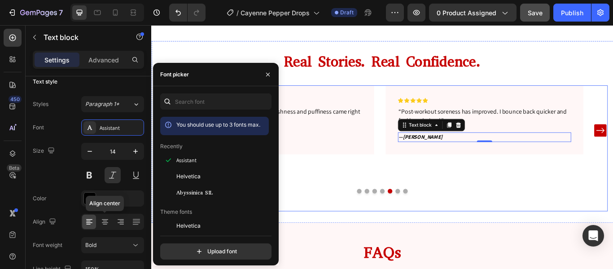
click at [490, 225] on div "Icon Icon Icon Icon Icon Row “My wife told me not to ever stop taking these dro…" at bounding box center [420, 168] width 525 height 146
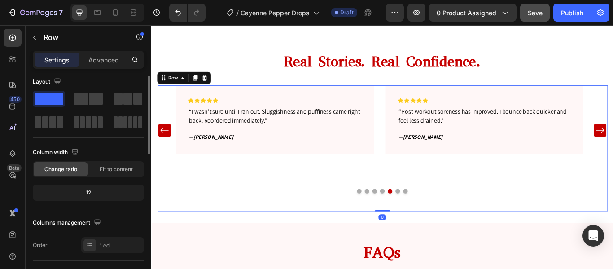
scroll to position [0, 0]
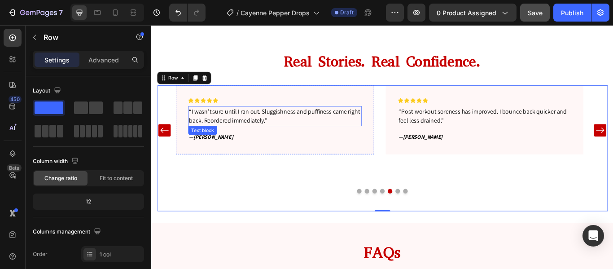
click at [259, 127] on p "“I wasn’t sure until I ran out. Sluggishness and puffiness came right back. Reo…" at bounding box center [295, 131] width 201 height 22
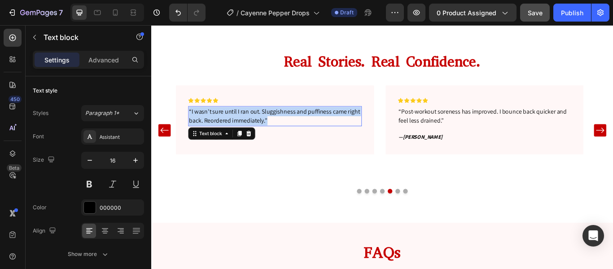
click at [259, 127] on p "“I wasn’t sure until I ran out. Sluggishness and puffiness came right back. Reo…" at bounding box center [295, 131] width 201 height 22
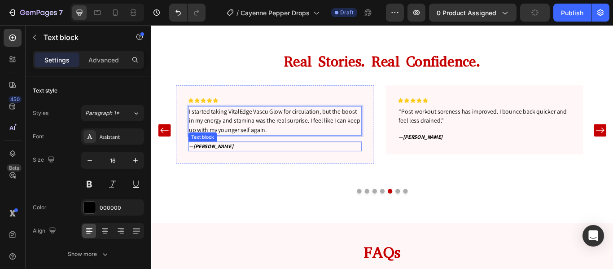
click at [286, 167] on p "— [PERSON_NAME]" at bounding box center [295, 166] width 201 height 9
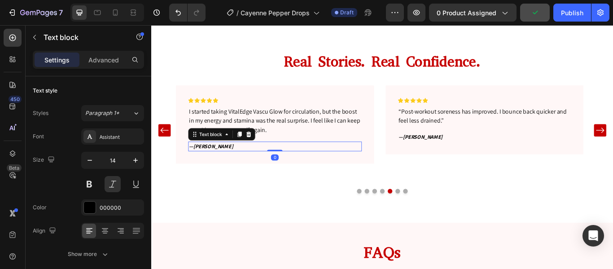
click at [286, 170] on div at bounding box center [295, 171] width 18 height 2
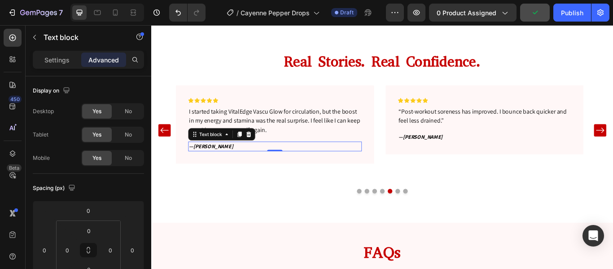
click at [228, 162] on p "— [PERSON_NAME]" at bounding box center [295, 166] width 201 height 9
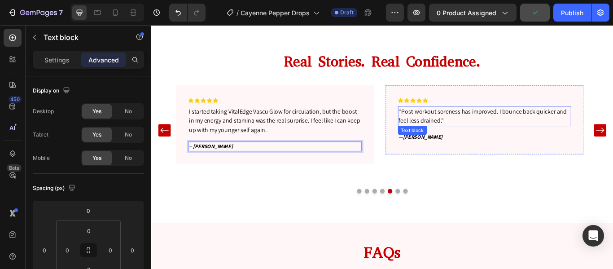
click at [505, 122] on p "“Post-workout soreness has improved. I bounce back quicker and feel less draine…" at bounding box center [540, 131] width 201 height 22
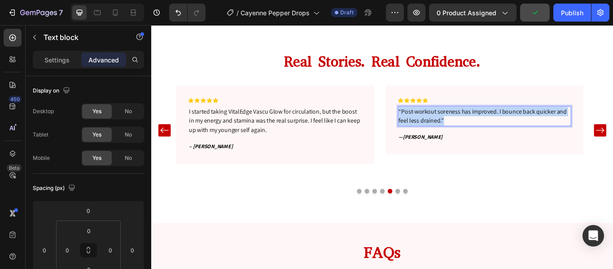
click at [505, 122] on p "“Post-workout soreness has improved. I bounce back quicker and feel less draine…" at bounding box center [540, 131] width 201 height 22
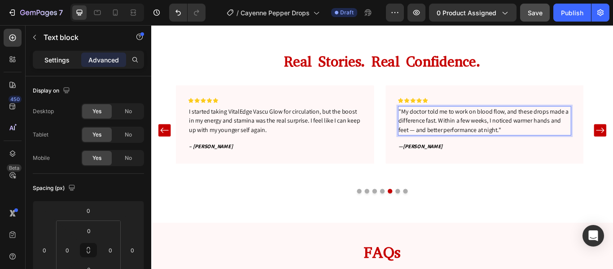
click at [48, 62] on p "Settings" at bounding box center [56, 59] width 25 height 9
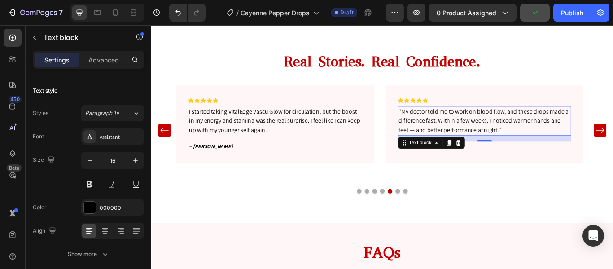
click at [537, 164] on div "16" at bounding box center [539, 167] width 9 height 7
click at [527, 164] on p "— [PERSON_NAME]" at bounding box center [540, 166] width 201 height 9
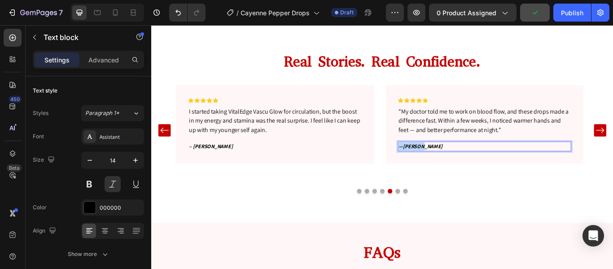
click at [527, 164] on p "— [PERSON_NAME]" at bounding box center [540, 166] width 201 height 9
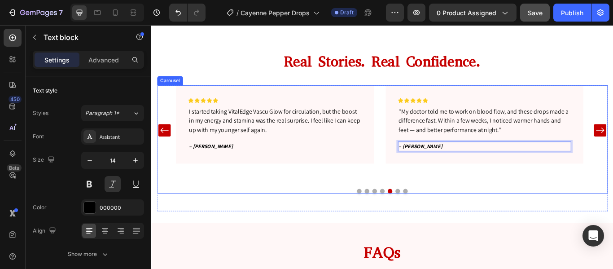
click at [436, 216] on button "Dot" at bounding box center [438, 218] width 5 height 5
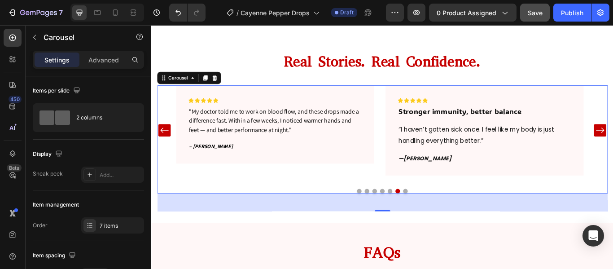
click at [445, 216] on button "Dot" at bounding box center [447, 218] width 5 height 5
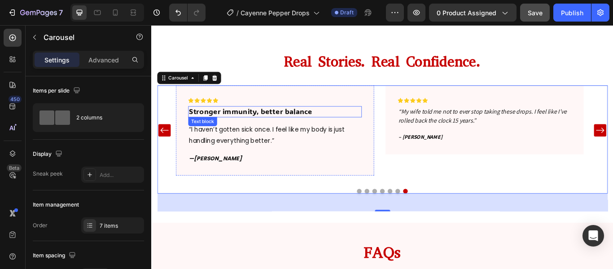
click at [312, 124] on p "Stronger immunity, better balance" at bounding box center [295, 125] width 201 height 11
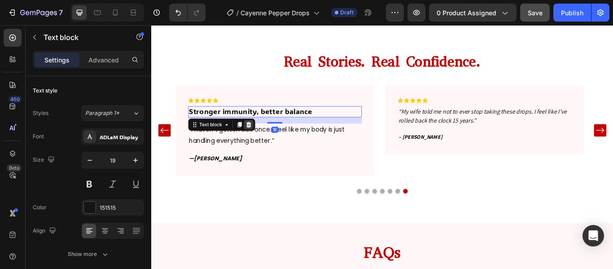
click at [266, 136] on div at bounding box center [264, 141] width 11 height 11
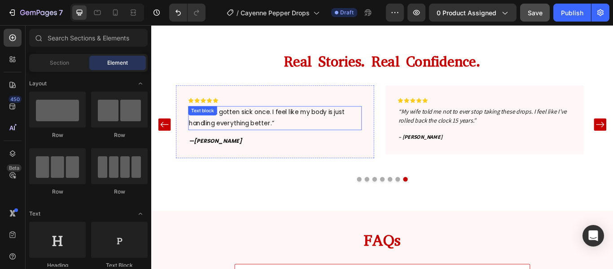
click at [279, 139] on p "“I haven’t gotten sick once. I feel like my body is just handling everything be…" at bounding box center [295, 133] width 201 height 26
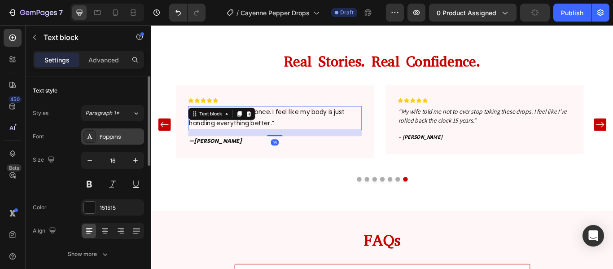
click at [109, 143] on div "Poppins" at bounding box center [112, 136] width 63 height 16
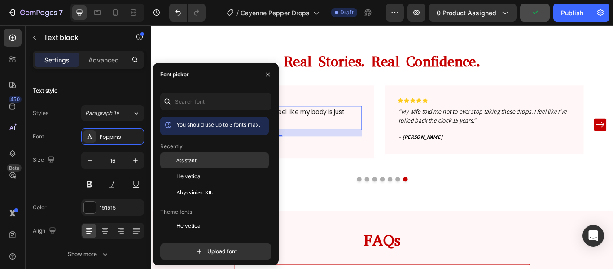
click at [201, 160] on div "Assistant" at bounding box center [221, 160] width 91 height 8
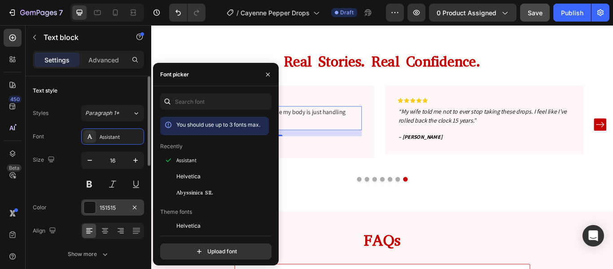
click at [97, 202] on div "151515" at bounding box center [112, 207] width 63 height 16
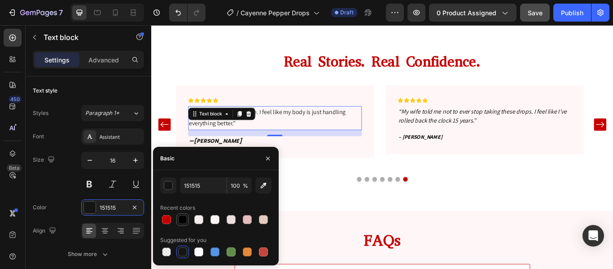
click at [182, 219] on div at bounding box center [182, 219] width 9 height 9
type input "000000"
click at [240, 156] on p "— [PERSON_NAME]" at bounding box center [295, 159] width 201 height 9
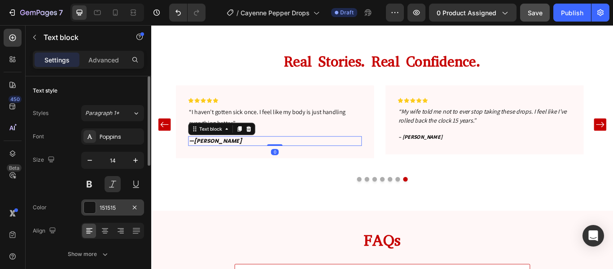
click at [94, 201] on div "151515" at bounding box center [112, 207] width 63 height 16
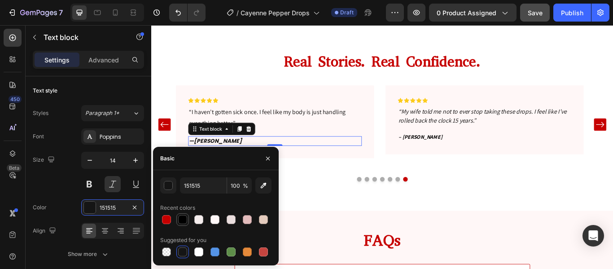
click at [183, 220] on div at bounding box center [182, 219] width 9 height 9
type input "000000"
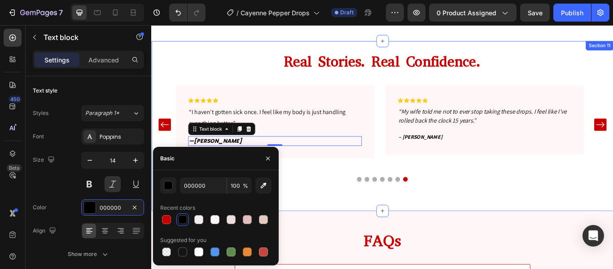
scroll to position [3020, 0]
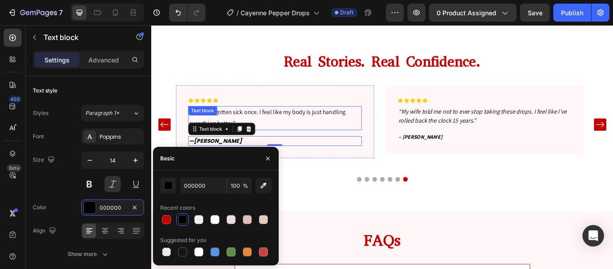
click at [297, 129] on p "“I haven’t gotten sick once. I feel like my body is just handling everything be…" at bounding box center [295, 133] width 201 height 26
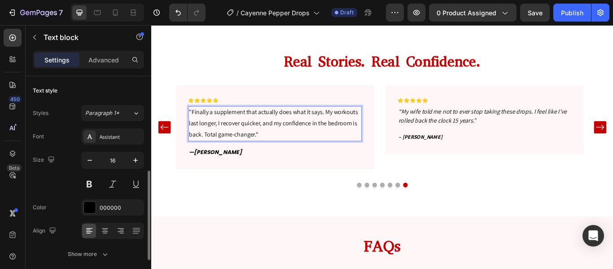
scroll to position [72, 0]
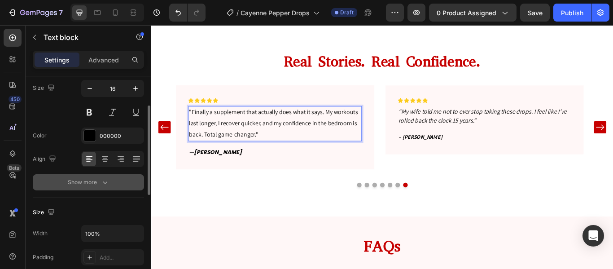
click at [103, 178] on icon "button" at bounding box center [105, 182] width 9 height 9
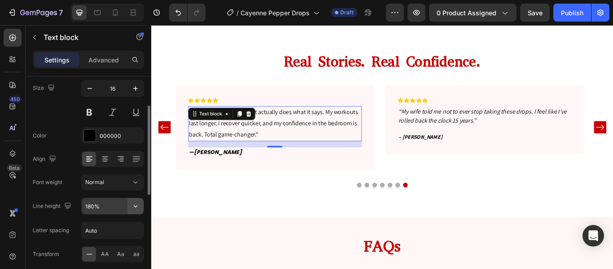
click at [135, 212] on button "button" at bounding box center [136, 206] width 16 height 16
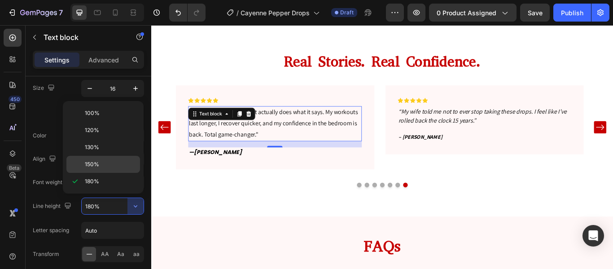
click at [113, 160] on p "150%" at bounding box center [110, 164] width 51 height 8
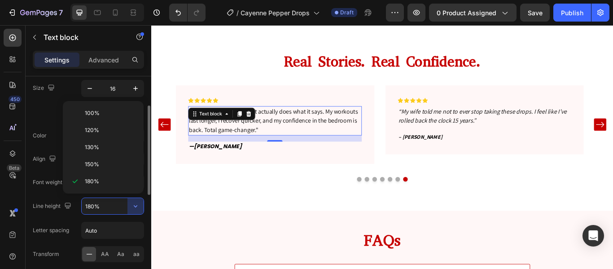
type input "150%"
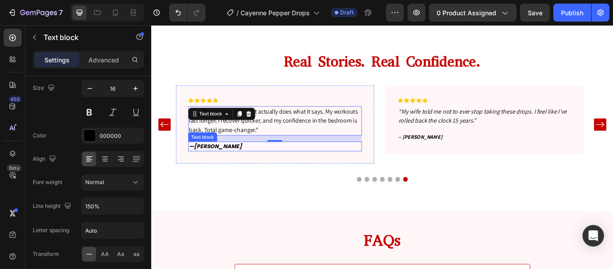
click at [218, 163] on strong "[PERSON_NAME]" at bounding box center [229, 166] width 56 height 9
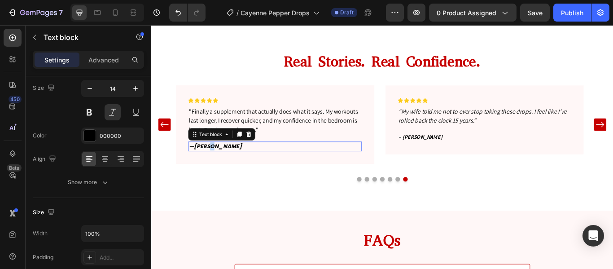
click at [218, 163] on strong "[PERSON_NAME]" at bounding box center [229, 166] width 56 height 9
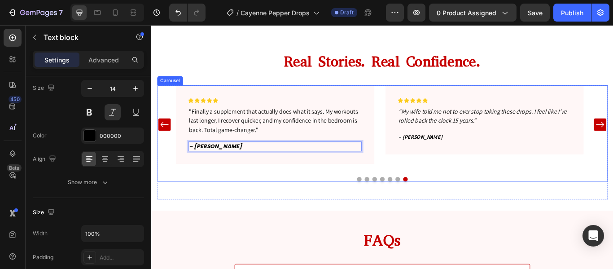
click at [165, 142] on icon "Carousel Back Arrow" at bounding box center [166, 141] width 11 height 11
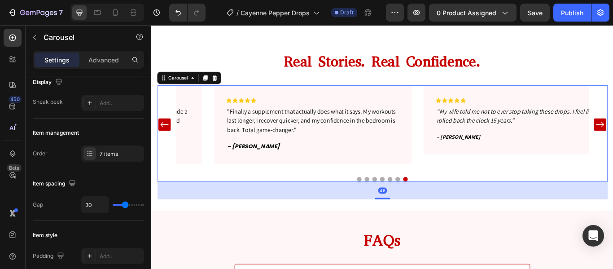
scroll to position [0, 0]
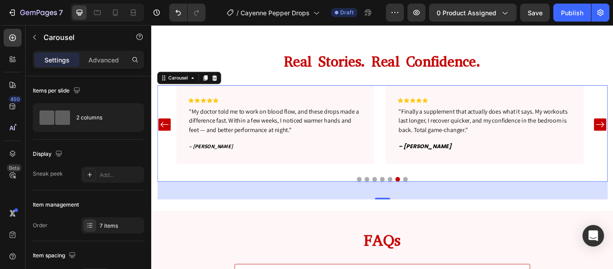
click at [169, 189] on div "Icon Icon Icon Icon Icon Row “My wife told me not to ever stop taking these dro…" at bounding box center [420, 151] width 525 height 112
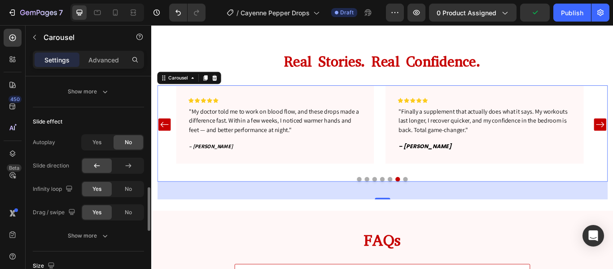
scroll to position [551, 0]
click at [98, 141] on span "Yes" at bounding box center [96, 141] width 9 height 8
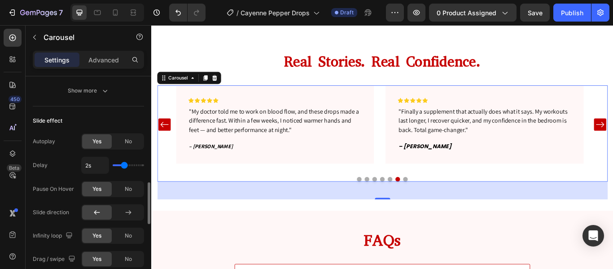
type input "2.3s"
type input "2.3"
click at [127, 164] on input "range" at bounding box center [128, 165] width 31 height 2
type input "2.1s"
type input "2"
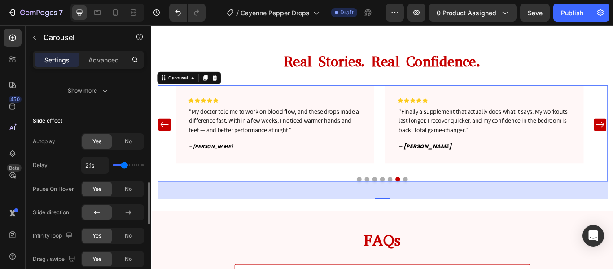
click at [124, 164] on input "range" at bounding box center [128, 165] width 31 height 2
type input "2s"
click at [127, 141] on span "No" at bounding box center [128, 141] width 7 height 8
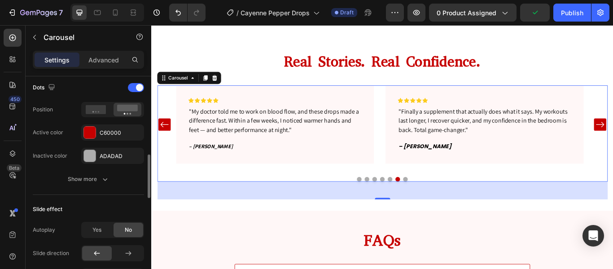
scroll to position [445, 0]
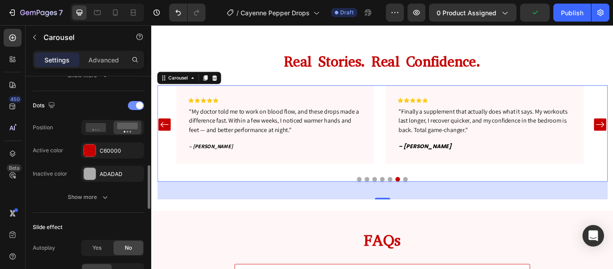
click at [134, 104] on div at bounding box center [136, 105] width 16 height 9
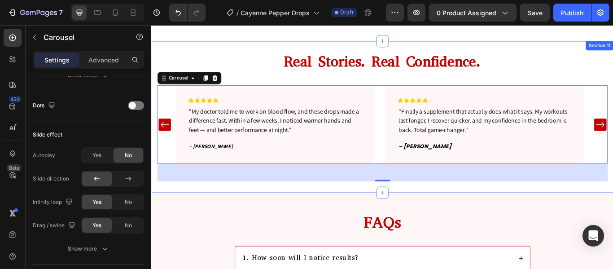
click at [272, 48] on div "Real Stories. Real Confidence. Heading Icon Icon Icon Icon Icon Row “My wife to…" at bounding box center [420, 132] width 539 height 177
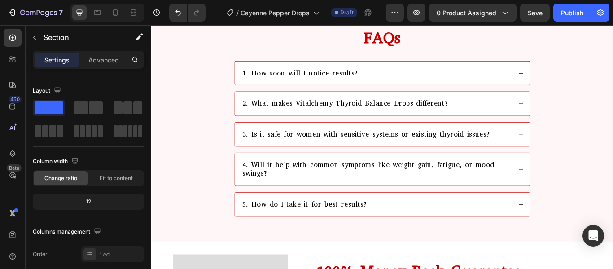
scroll to position [3223, 0]
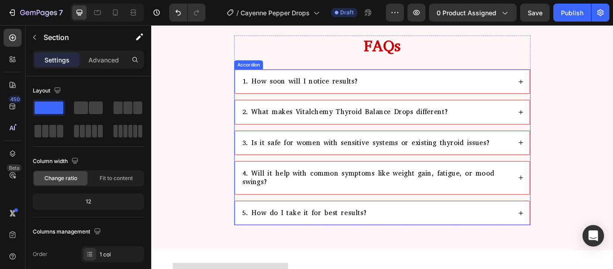
click at [295, 86] on p "1. How soon will I notice results?" at bounding box center [325, 91] width 136 height 10
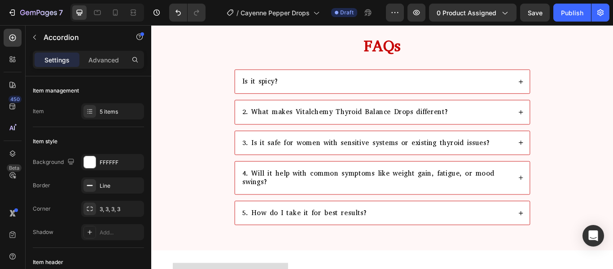
click at [426, 94] on div "Is it spicy?" at bounding box center [414, 90] width 316 height 13
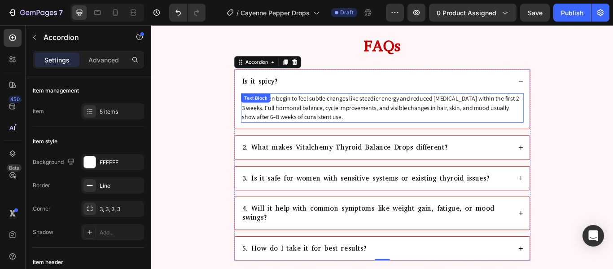
click at [330, 113] on p "Most women begin to feel subtle changes like steadier energy and reduced bloati…" at bounding box center [421, 122] width 328 height 32
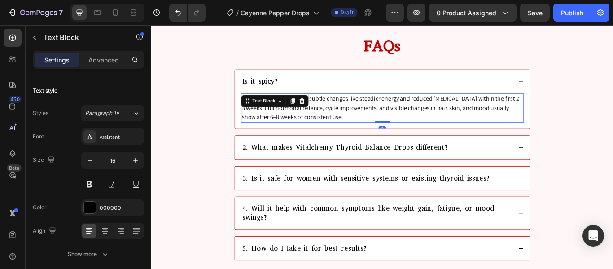
click at [330, 113] on div "Text Block" at bounding box center [295, 113] width 79 height 14
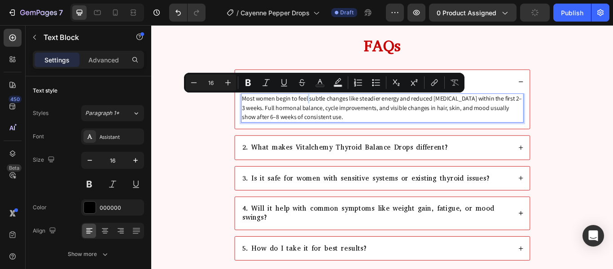
click at [351, 121] on p "Most women begin to feel subtle changes like steadier energy and reduced bloati…" at bounding box center [421, 122] width 328 height 32
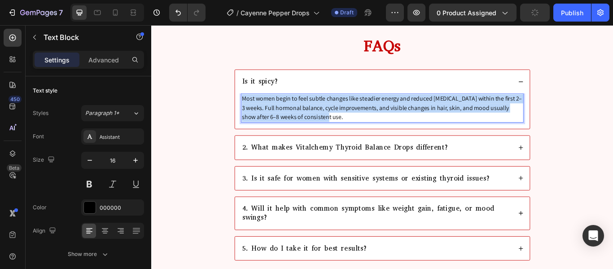
click at [351, 121] on p "Most women begin to feel subtle changes like steadier energy and reduced bloati…" at bounding box center [421, 122] width 328 height 32
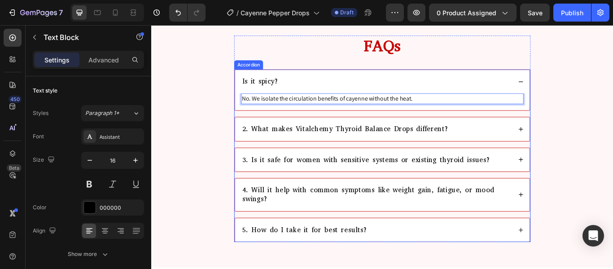
click at [329, 149] on p "2. What makes Vitalchemy Thyroid Balance Drops different?" at bounding box center [377, 146] width 241 height 10
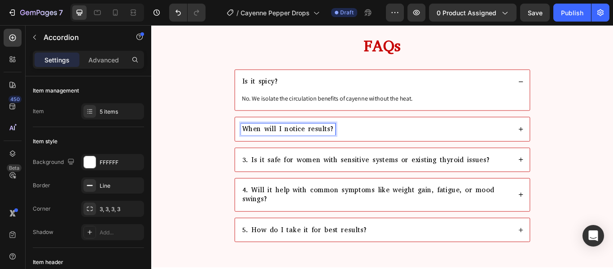
click at [414, 153] on div "When will I notice results?" at bounding box center [414, 146] width 316 height 13
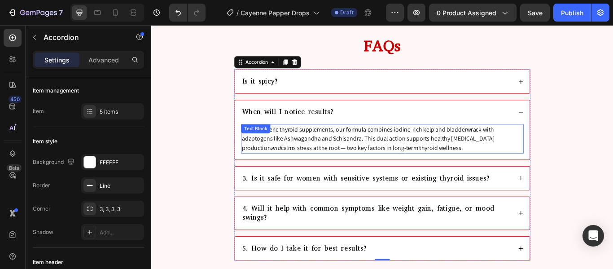
click at [286, 161] on p "Unlike generic thyroid supplements, our formula combines iodine-rich kelp and b…" at bounding box center [421, 157] width 328 height 32
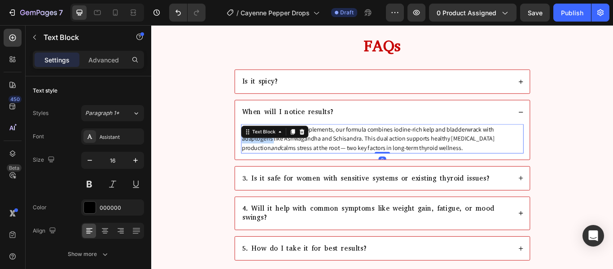
click at [286, 161] on p "Unlike generic thyroid supplements, our formula combines iodine-rich kelp and b…" at bounding box center [421, 157] width 328 height 32
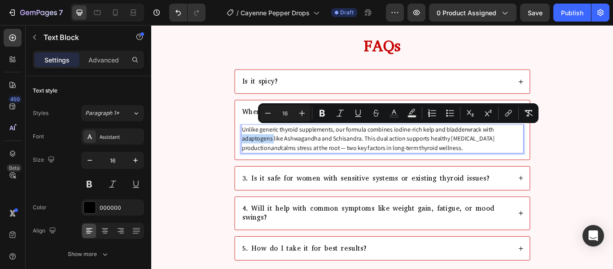
click at [286, 161] on p "Unlike generic thyroid supplements, our formula combines iodine-rich kelp and b…" at bounding box center [421, 157] width 328 height 32
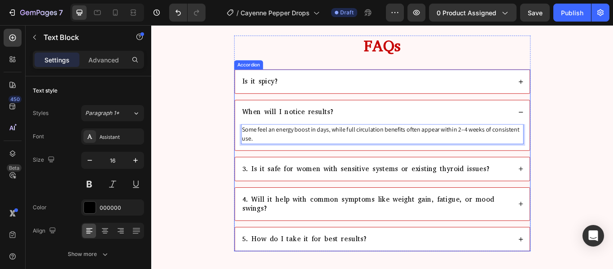
click at [291, 194] on p "3. Is it safe for women with sensitive systems or existing thyroid issues?" at bounding box center [401, 193] width 289 height 10
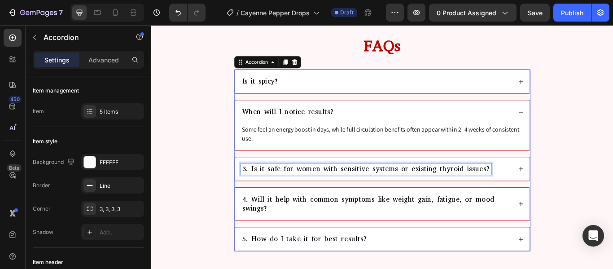
click at [291, 194] on p "3. Is it safe for women with sensitive systems or existing thyroid issues?" at bounding box center [401, 193] width 289 height 10
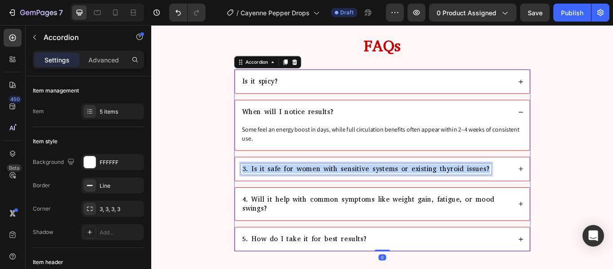
click at [291, 194] on p "3. Is it safe for women with sensitive systems or existing thyroid issues?" at bounding box center [401, 193] width 289 height 10
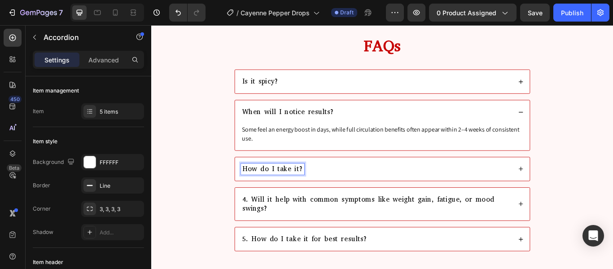
click at [381, 198] on div "How do I take it?" at bounding box center [414, 192] width 316 height 13
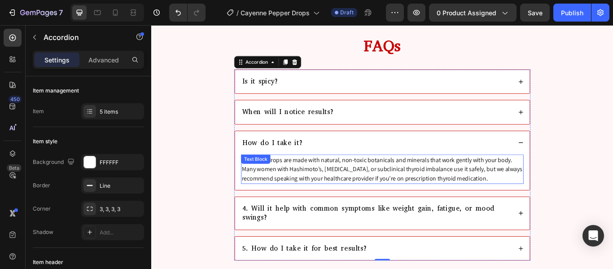
click at [306, 191] on p "Yes — our drops are made with natural, non-toxic botanicals and minerals that w…" at bounding box center [421, 193] width 328 height 32
click at [306, 191] on div "Yes — our drops are made with natural, non-toxic botanicals and minerals that w…" at bounding box center [421, 193] width 330 height 34
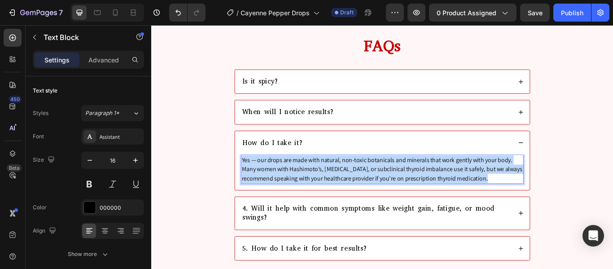
click at [306, 191] on p "Yes — our drops are made with natural, non-toxic botanicals and minerals that w…" at bounding box center [421, 193] width 328 height 32
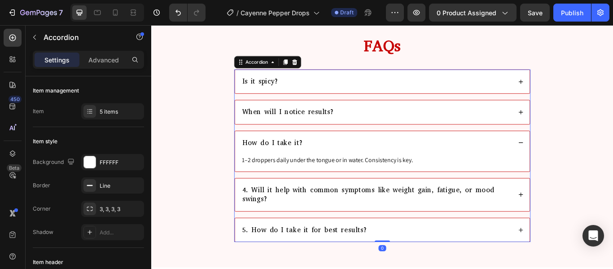
click at [316, 220] on p "4. Will it help with common symptoms like weight gain, fatigue, or mood swings?" at bounding box center [413, 222] width 313 height 21
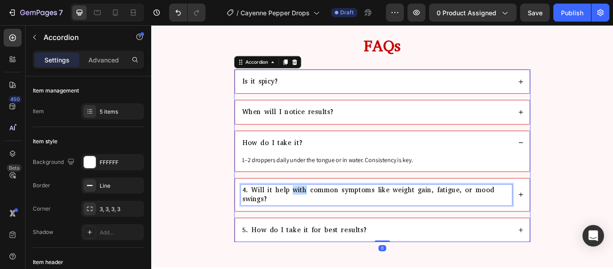
click at [316, 220] on p "4. Will it help with common symptoms like weight gain, fatigue, or mood swings?" at bounding box center [413, 222] width 313 height 21
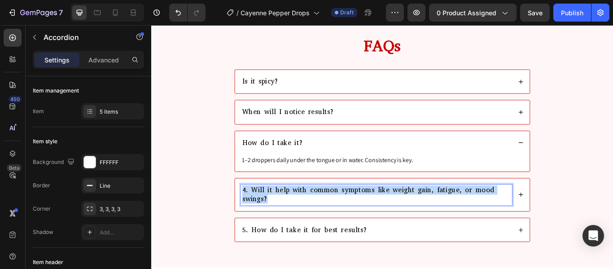
click at [316, 220] on p "4. Will it help with common symptoms like weight gain, fatigue, or mood swings?" at bounding box center [413, 222] width 313 height 21
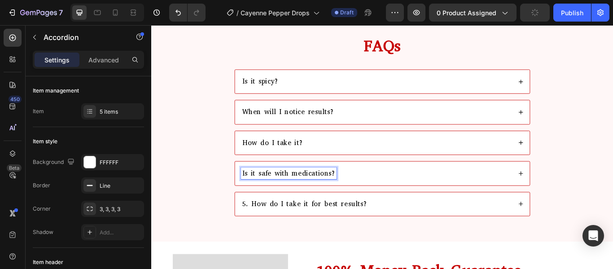
scroll to position [3203, 0]
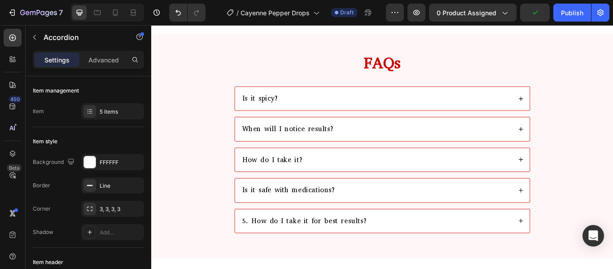
click at [432, 216] on div "Is it safe with medications?" at bounding box center [414, 217] width 316 height 13
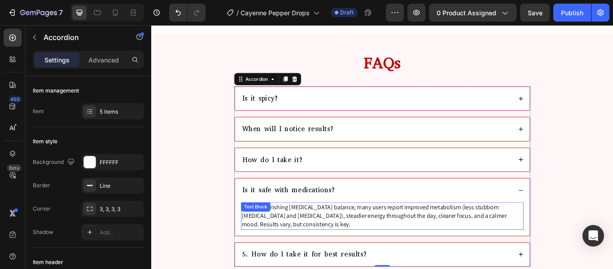
click at [317, 233] on p "Yes. By nourishing thyroid hormone balance, many users report improved metaboli…" at bounding box center [421, 248] width 328 height 30
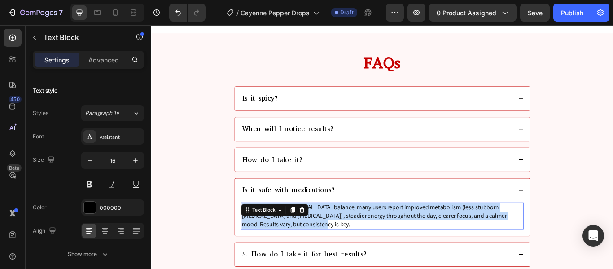
click at [317, 233] on p "Yes. By nourishing thyroid hormone balance, many users report improved metaboli…" at bounding box center [421, 248] width 328 height 30
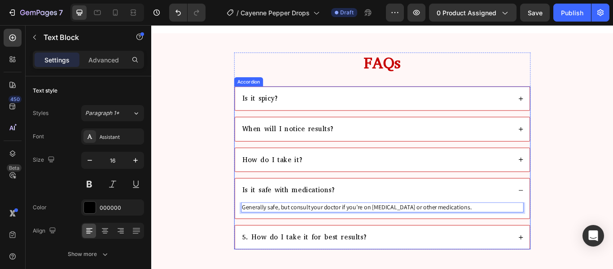
click at [431, 213] on div "Is it safe with medications?" at bounding box center [414, 217] width 316 height 13
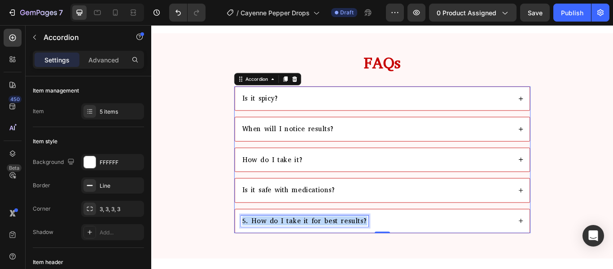
click at [341, 248] on p "5. How do I take it for best results?" at bounding box center [330, 253] width 146 height 10
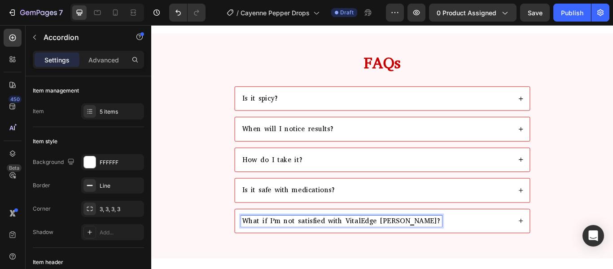
click at [497, 256] on div "What if I’m not satisfied with VitalEdge Vascu Glow?" at bounding box center [414, 253] width 316 height 13
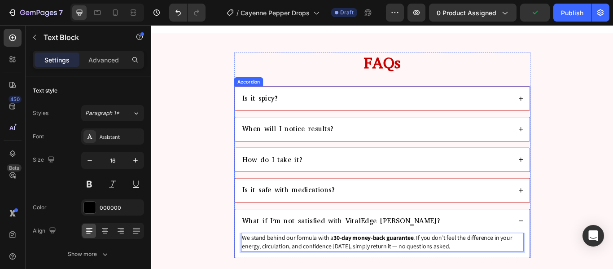
click at [544, 251] on div "What if I’m not satisfied with VitalEdge Vascu Glow?" at bounding box center [414, 253] width 316 height 13
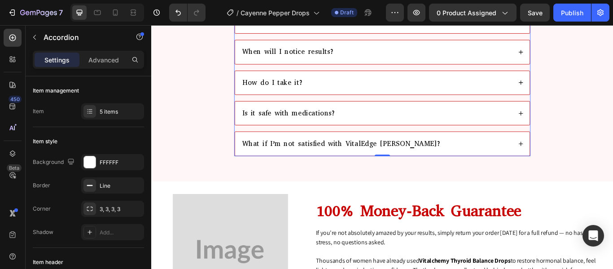
scroll to position [3320, 0]
